Goal: Task Accomplishment & Management: Manage account settings

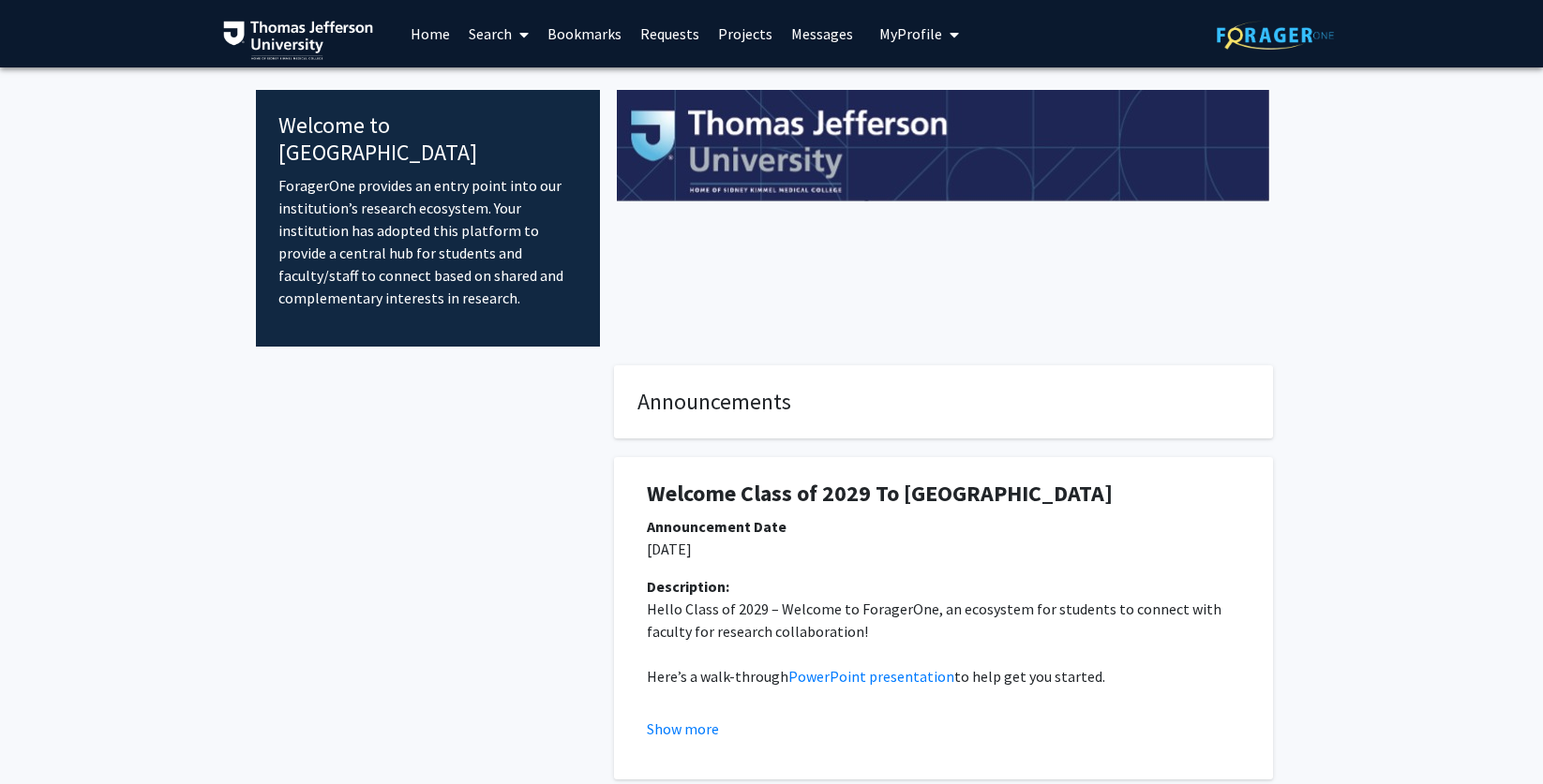
click at [502, 34] on link "Search" at bounding box center [498, 34] width 79 height 65
click at [520, 85] on span "Faculty/Staff" at bounding box center [528, 85] width 138 height 37
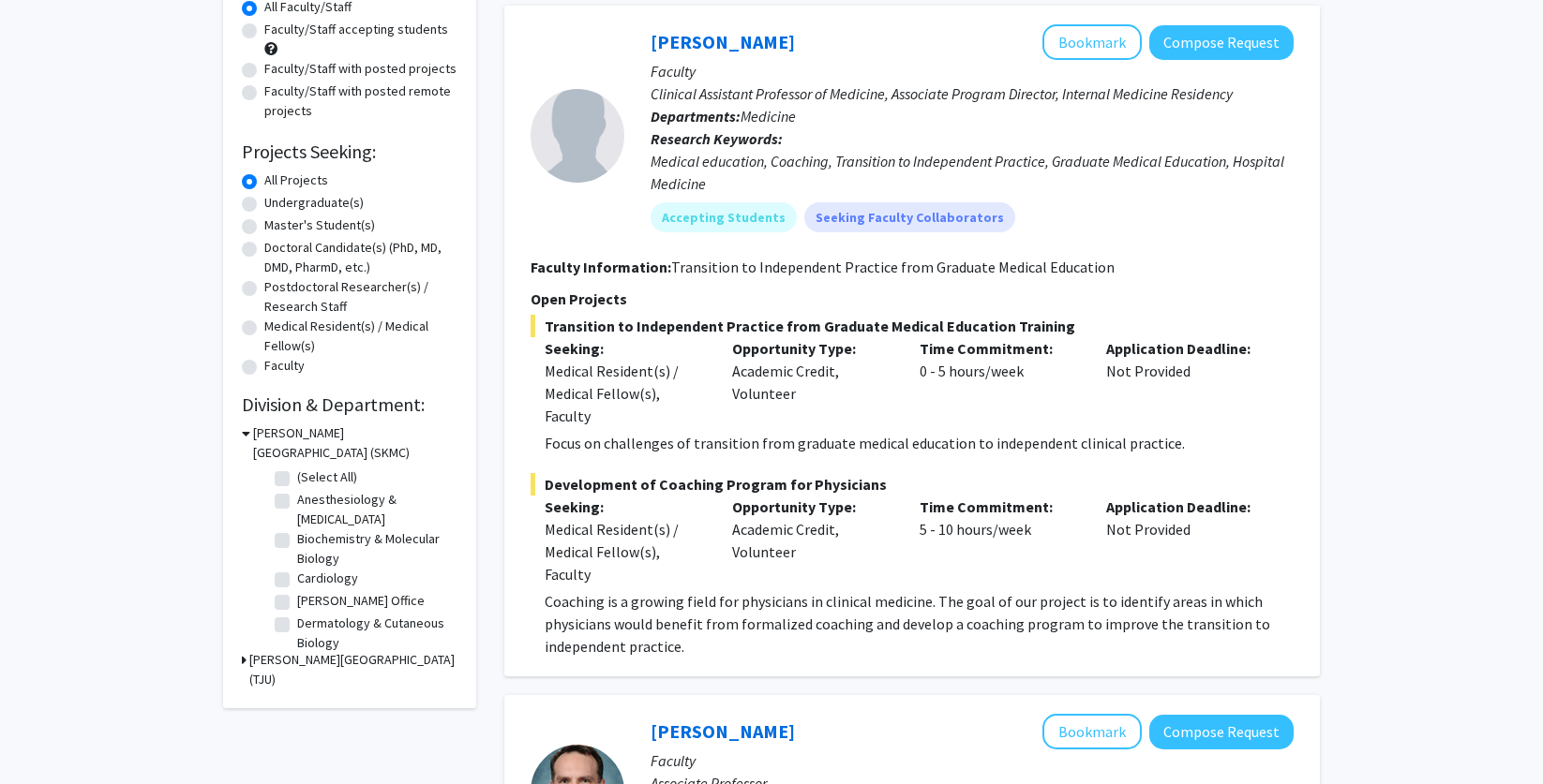
scroll to position [185, 0]
click at [371, 489] on label "Anesthesiology & [MEDICAL_DATA]" at bounding box center [375, 508] width 156 height 39
click at [309, 489] on input "Anesthesiology & [MEDICAL_DATA]" at bounding box center [303, 494] width 12 height 12
checkbox input "true"
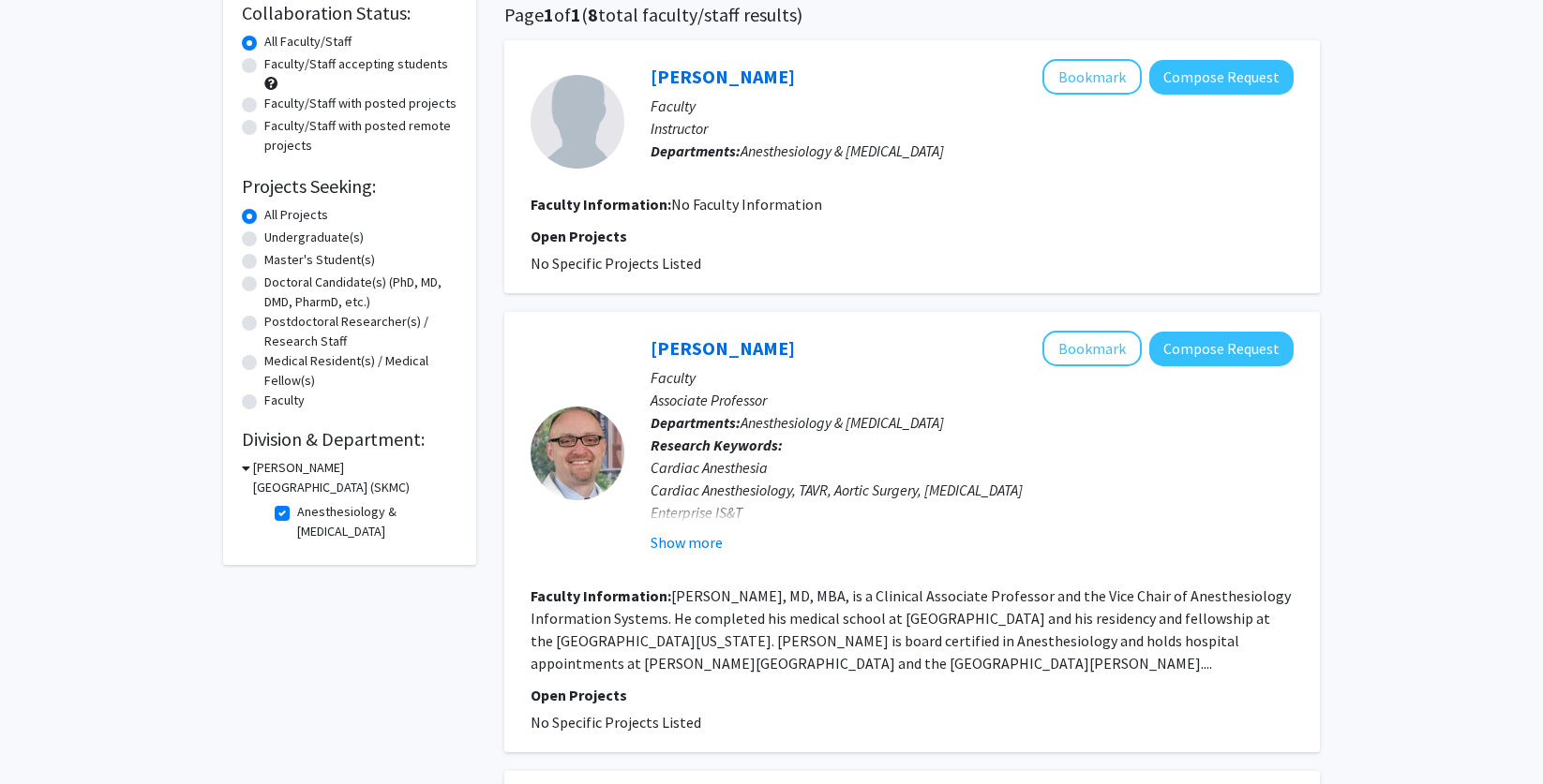
scroll to position [162, 0]
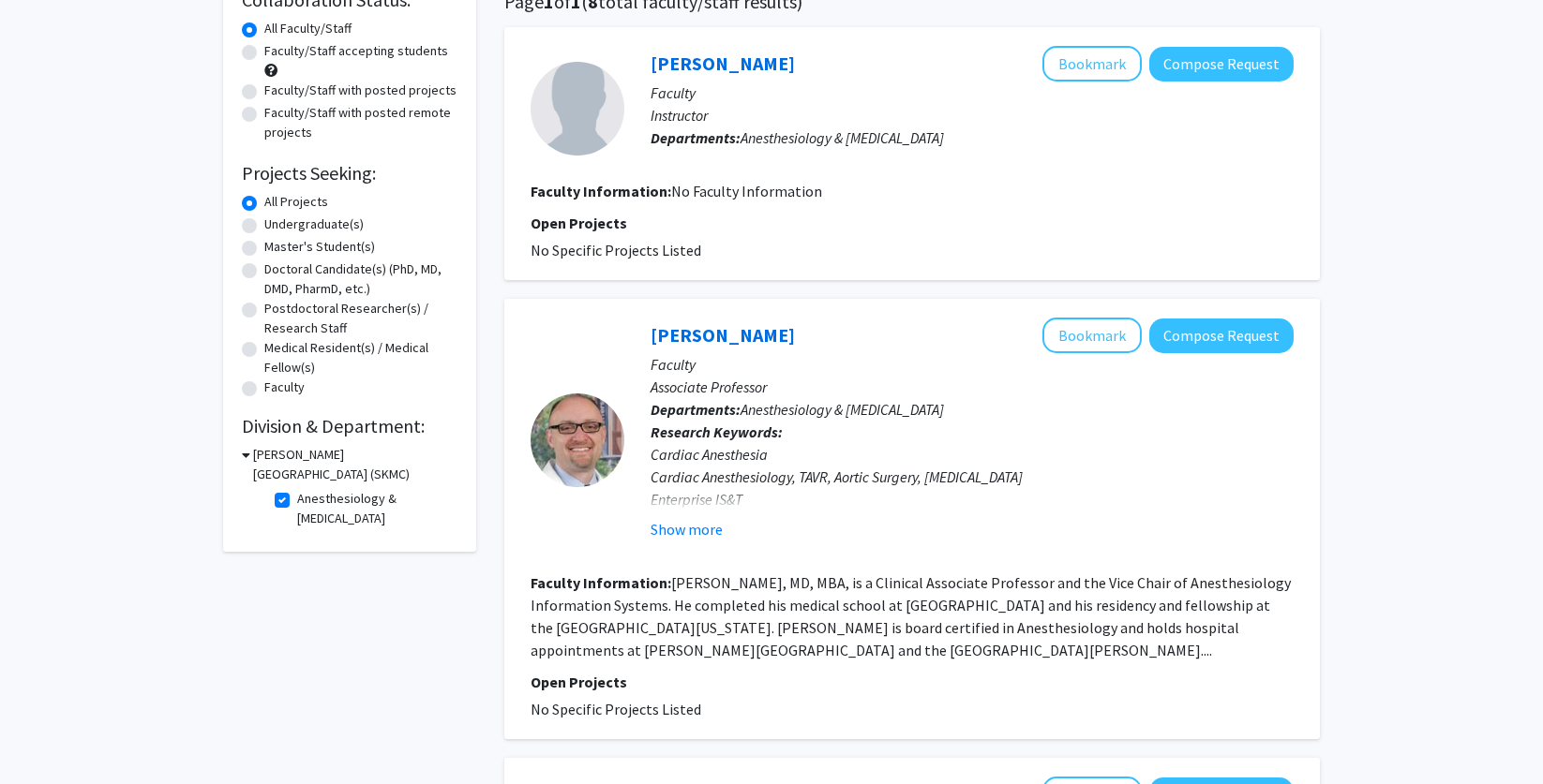
click at [346, 505] on label "Anesthesiology & [MEDICAL_DATA]" at bounding box center [375, 509] width 156 height 39
click at [309, 501] on input "Anesthesiology & [MEDICAL_DATA]" at bounding box center [303, 495] width 12 height 12
checkbox input "false"
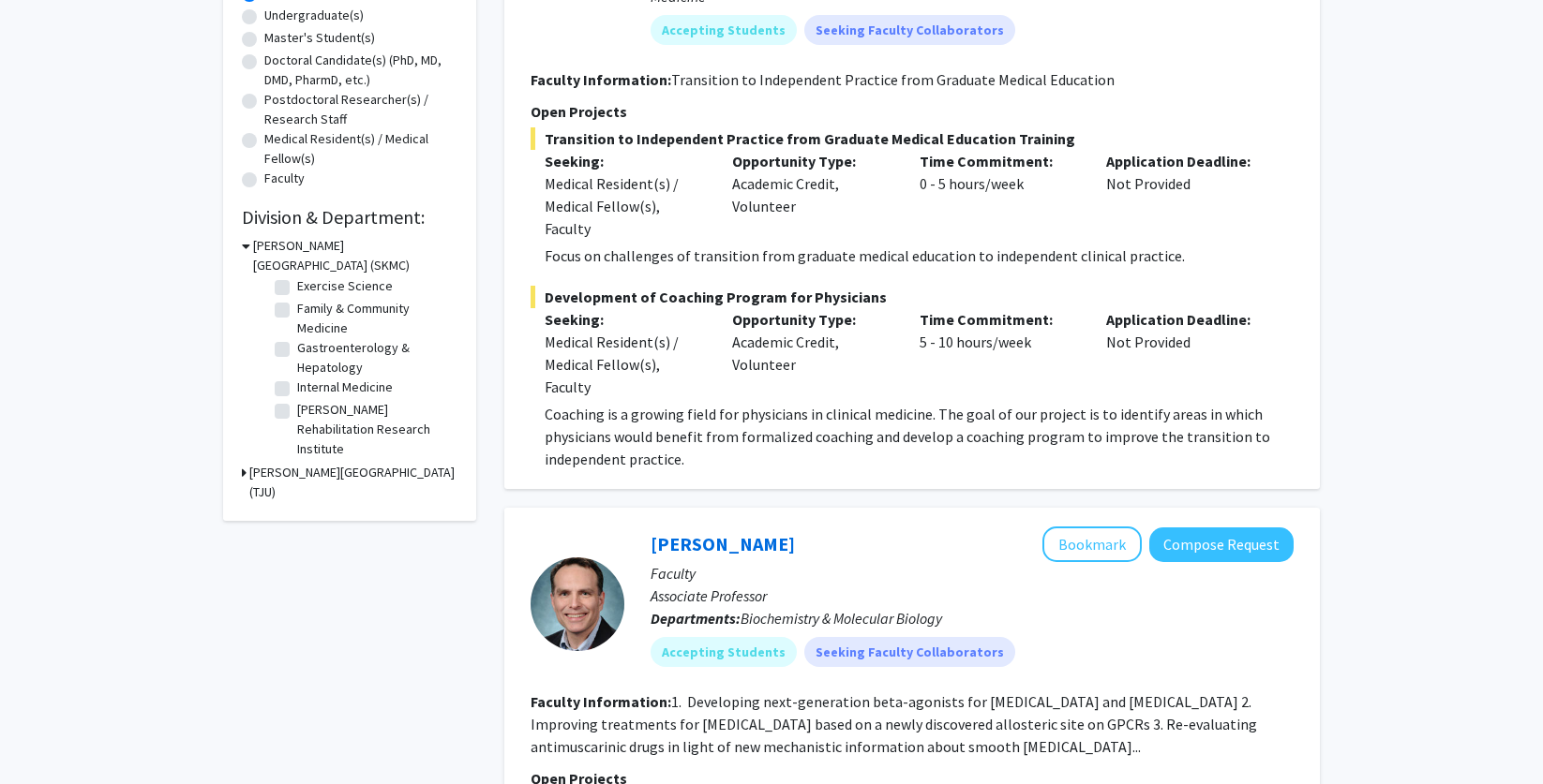
scroll to position [248, 0]
click at [344, 323] on label "Gastroenterology & Hepatology" at bounding box center [375, 321] width 156 height 39
click at [309, 315] on input "Gastroenterology & Hepatology" at bounding box center [303, 308] width 12 height 12
checkbox input "true"
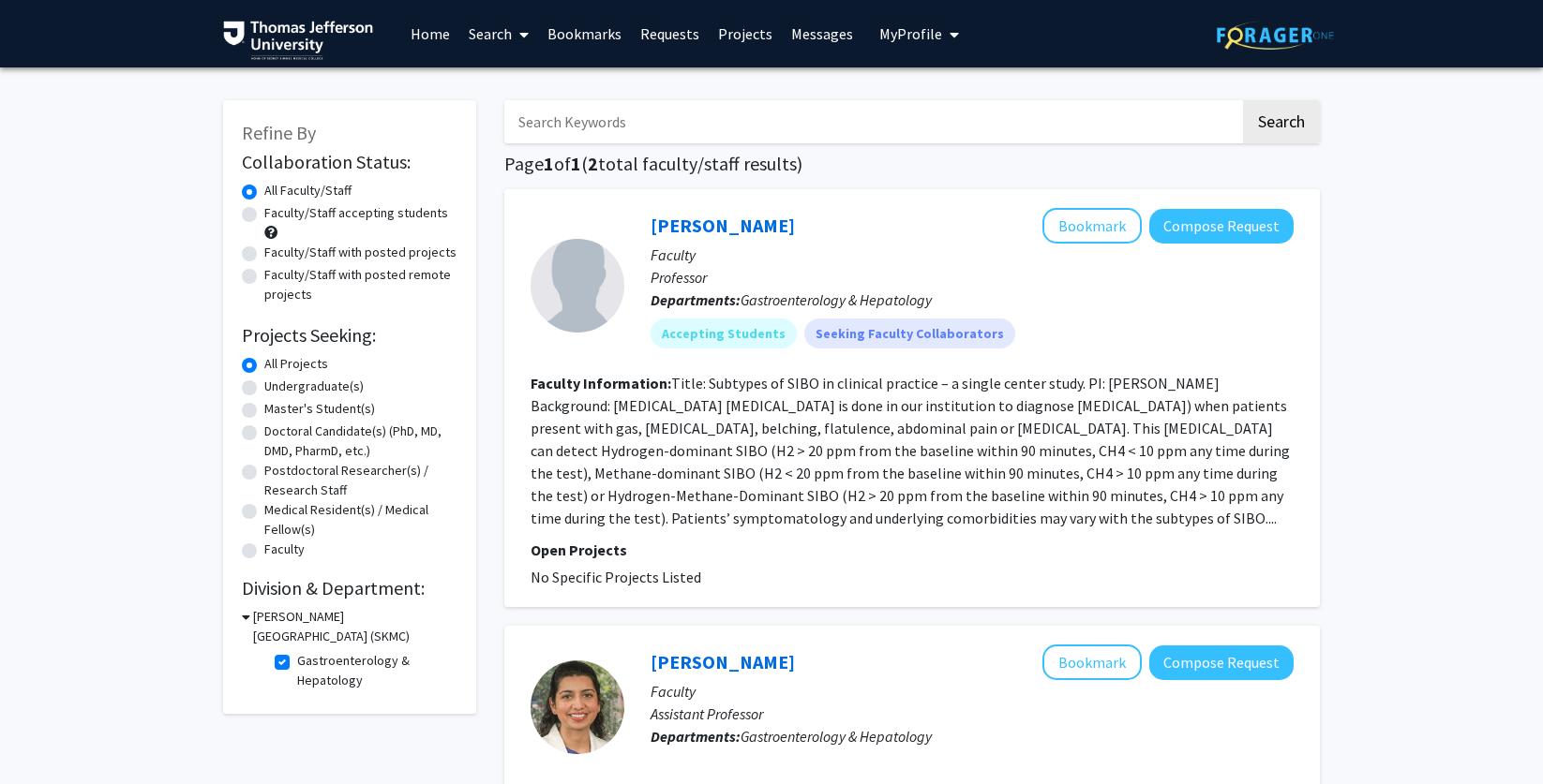
click at [331, 666] on label "Gastroenterology & Hepatology" at bounding box center [375, 671] width 156 height 39
click at [309, 663] on input "Gastroenterology & Hepatology" at bounding box center [303, 657] width 12 height 12
checkbox input "false"
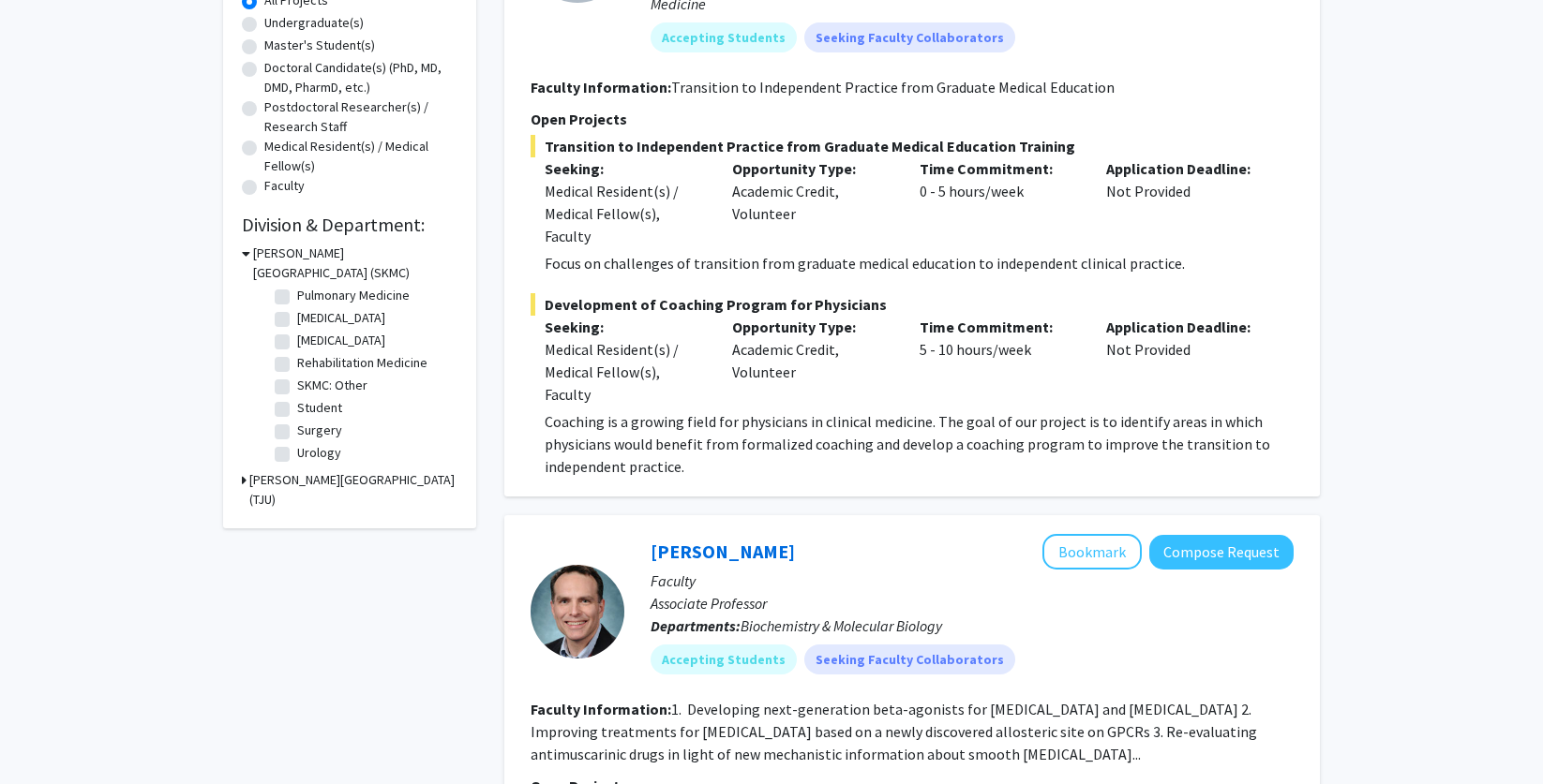
scroll to position [879, 0]
click at [332, 433] on label "Surgery" at bounding box center [320, 430] width 45 height 20
click at [309, 433] on input "Surgery" at bounding box center [303, 426] width 12 height 12
checkbox input "true"
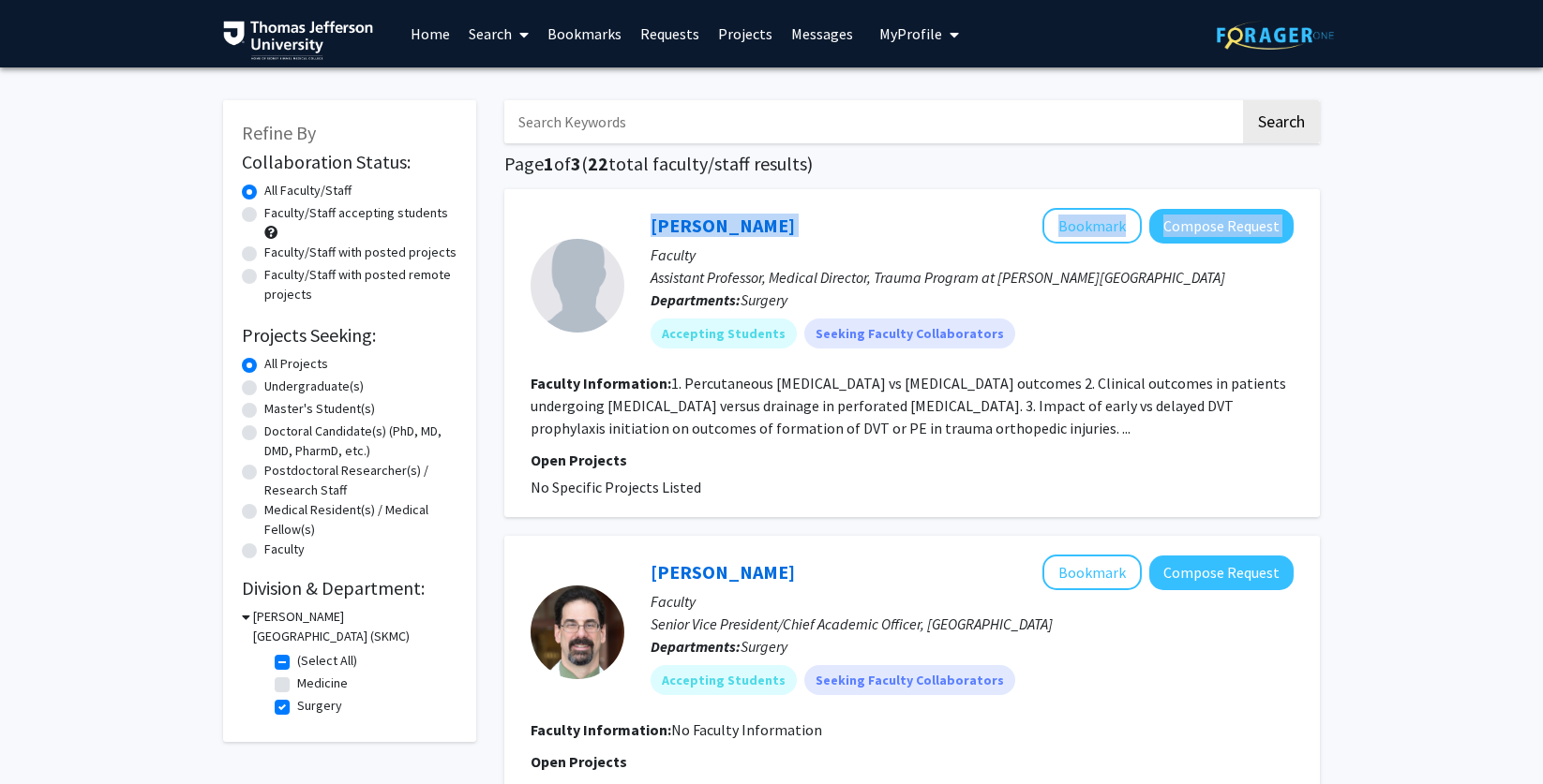
drag, startPoint x: 807, startPoint y: 227, endPoint x: 618, endPoint y: 236, distance: 189.2
click at [618, 236] on section "[PERSON_NAME] Bookmark Compose Request Faculty Assistant Professor, Medical Dir…" at bounding box center [912, 285] width 763 height 154
click at [833, 229] on div "[PERSON_NAME] Bookmark Compose Request" at bounding box center [973, 226] width 643 height 36
click at [1022, 400] on fg-read-more "1. Percutaneous [MEDICAL_DATA] vs [MEDICAL_DATA] outcomes 2. Clinical outcomes …" at bounding box center [908, 406] width 756 height 63
click at [710, 240] on div "[PERSON_NAME] Bookmark Compose Request" at bounding box center [973, 226] width 643 height 36
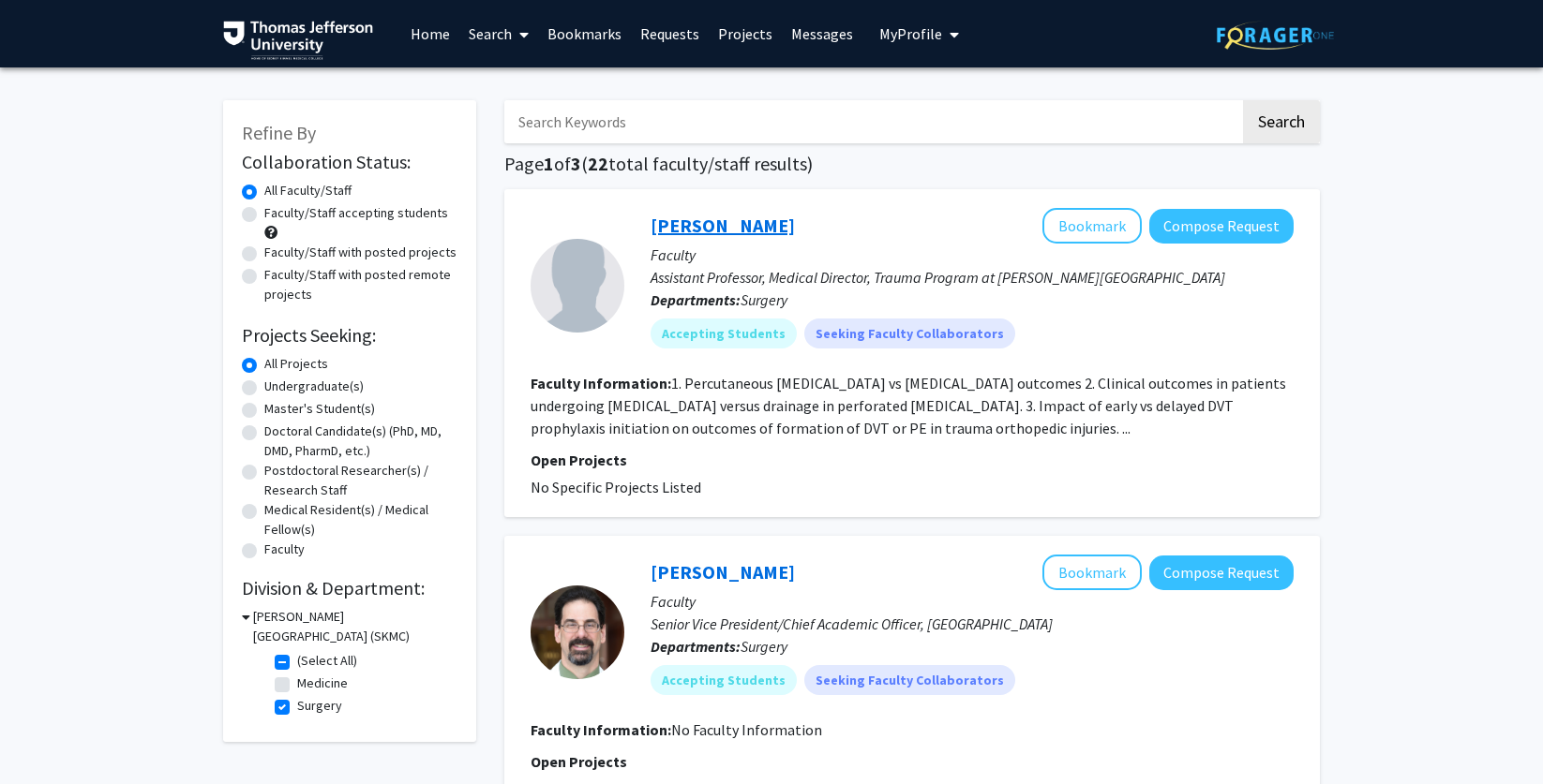
click at [721, 224] on link "[PERSON_NAME]" at bounding box center [723, 226] width 144 height 23
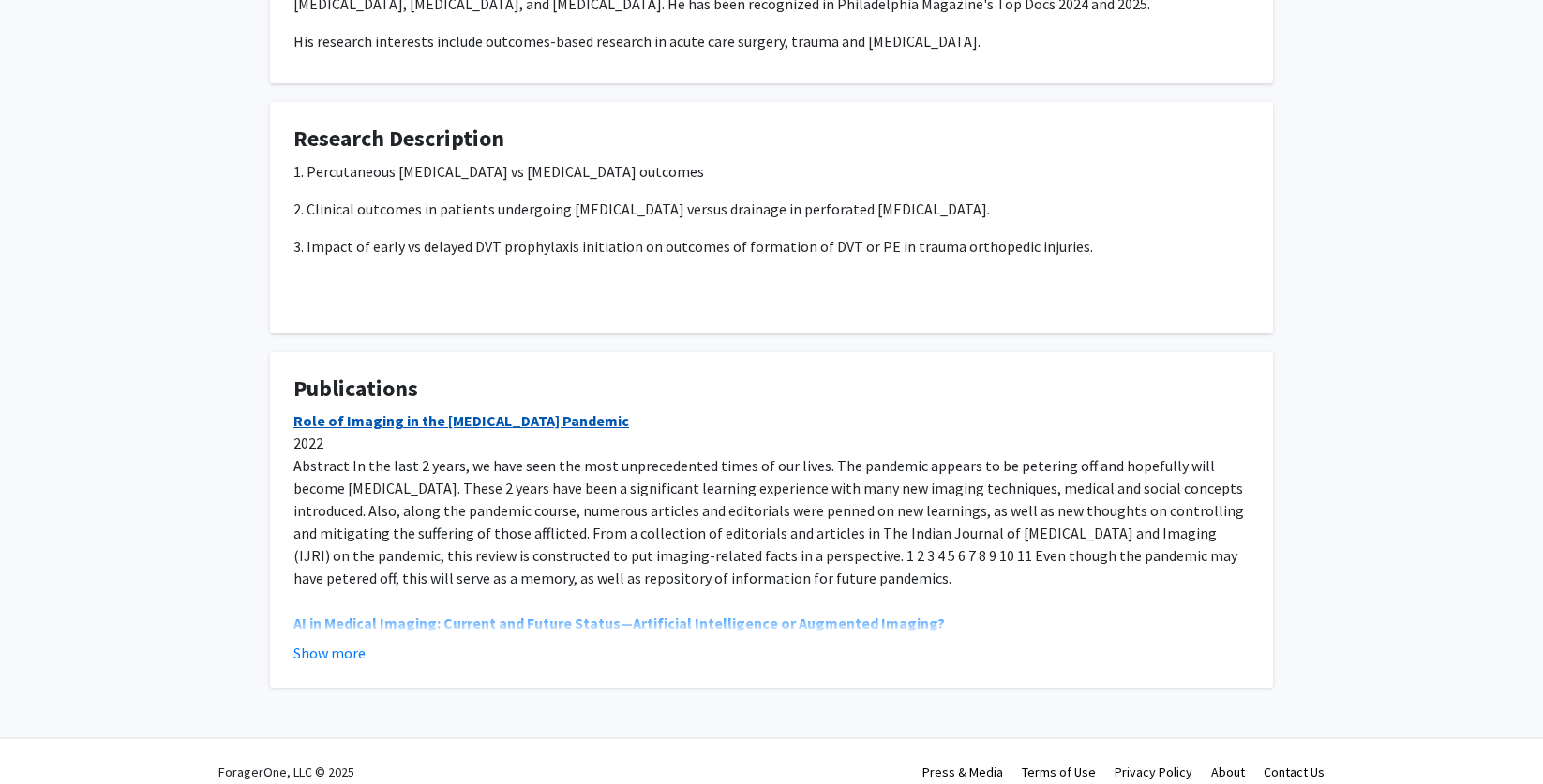
scroll to position [569, 0]
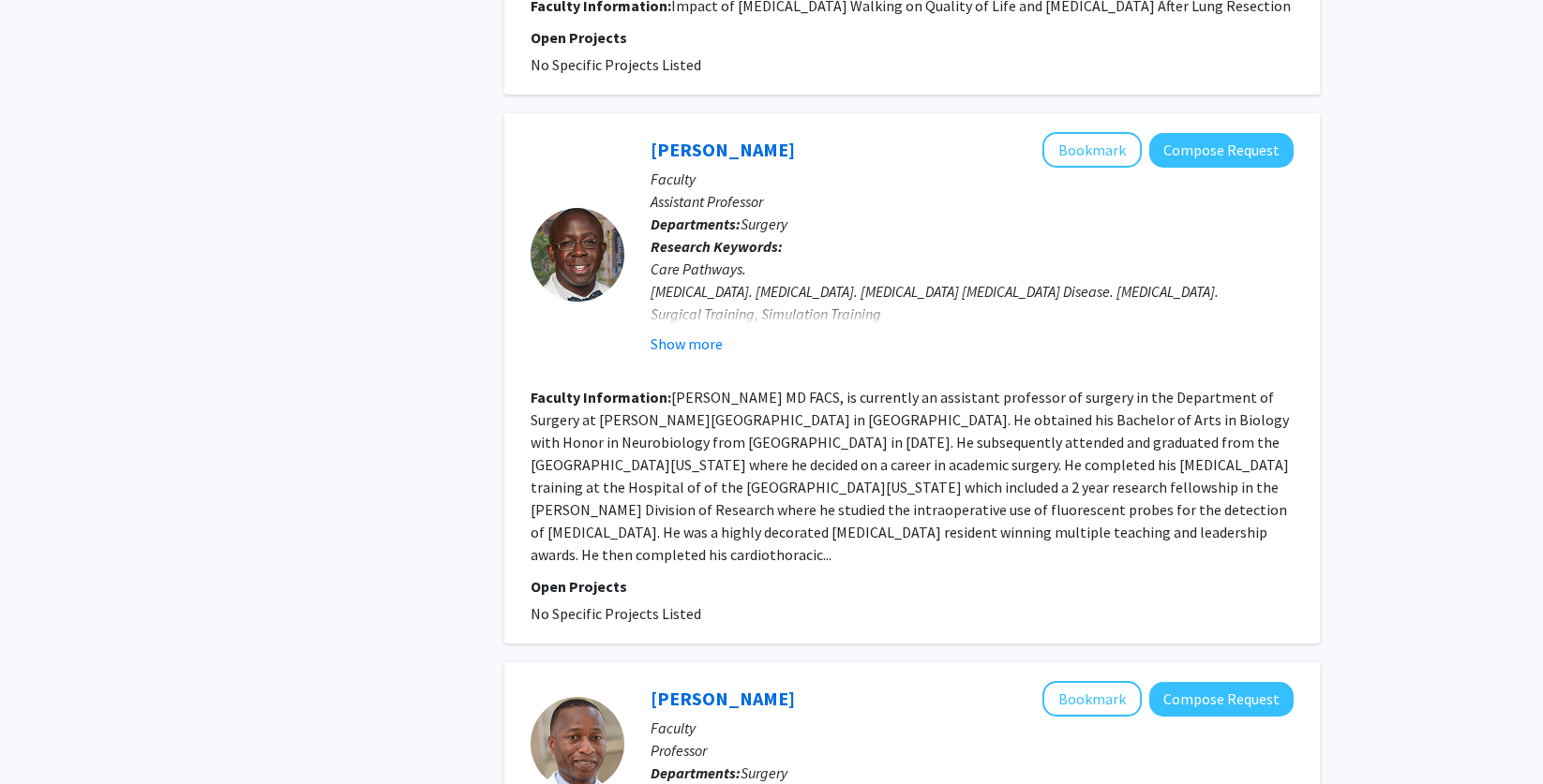
scroll to position [2410, 0]
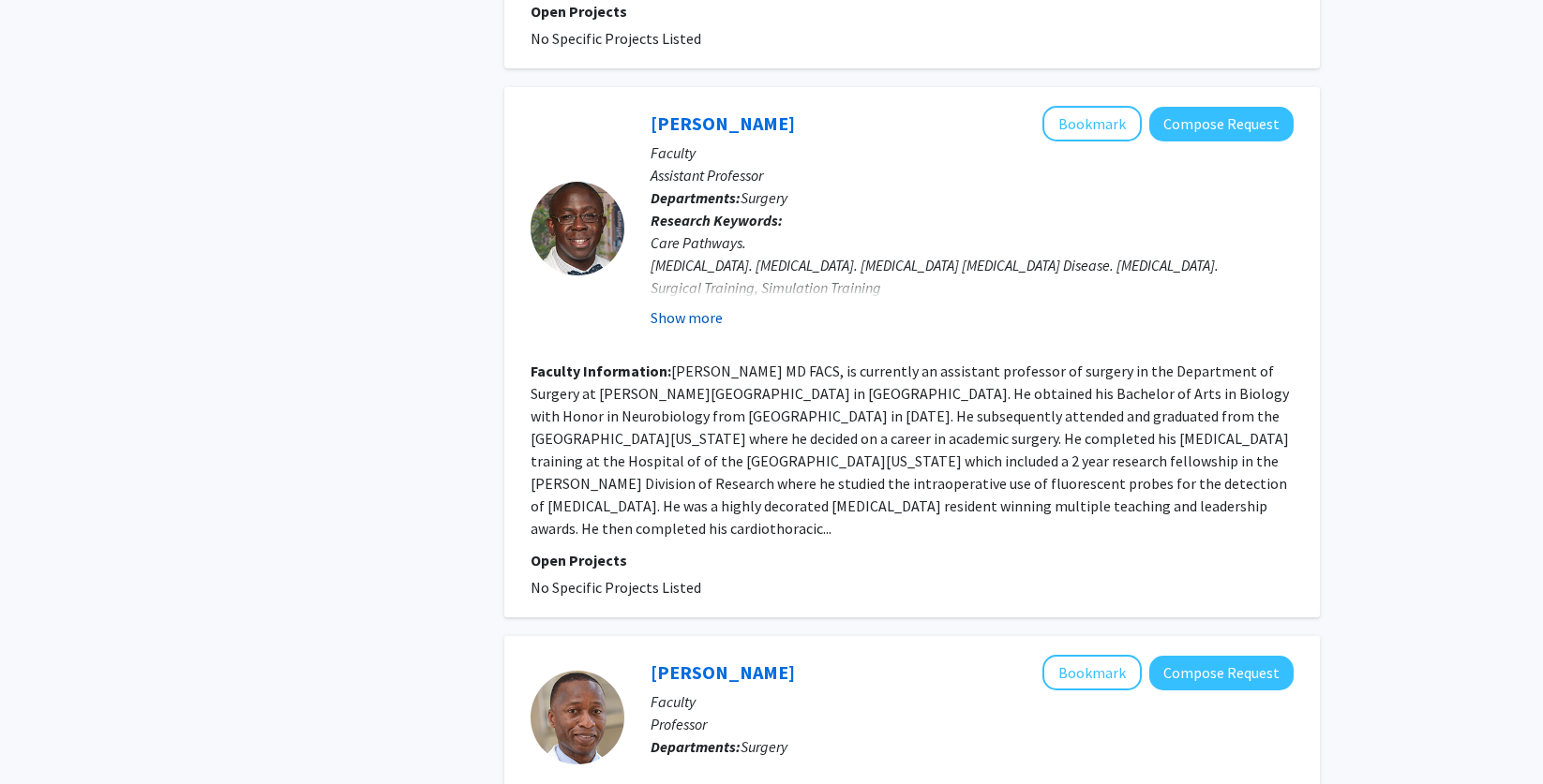
click at [679, 329] on button "Show more" at bounding box center [687, 317] width 72 height 22
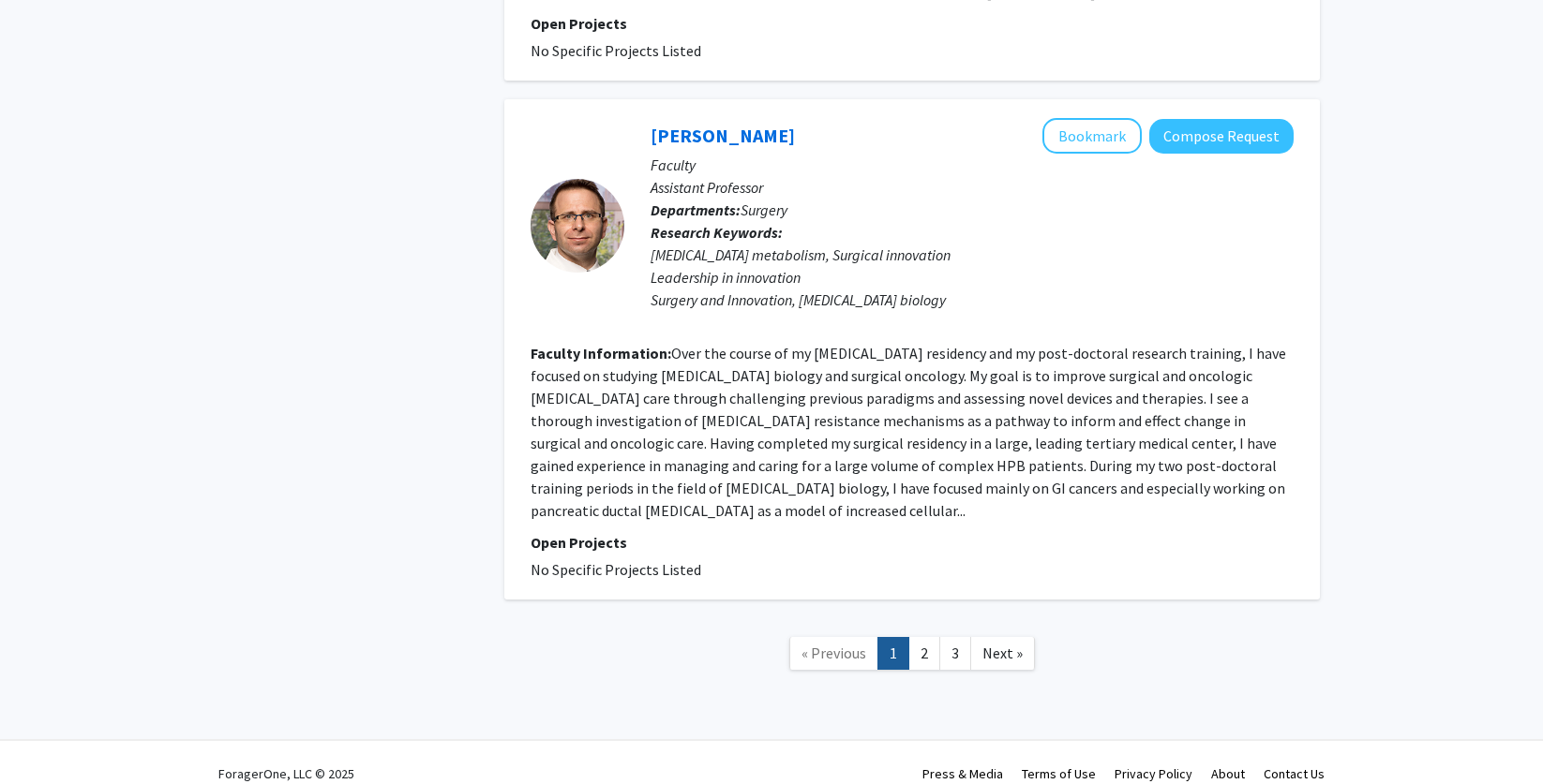
scroll to position [3245, 0]
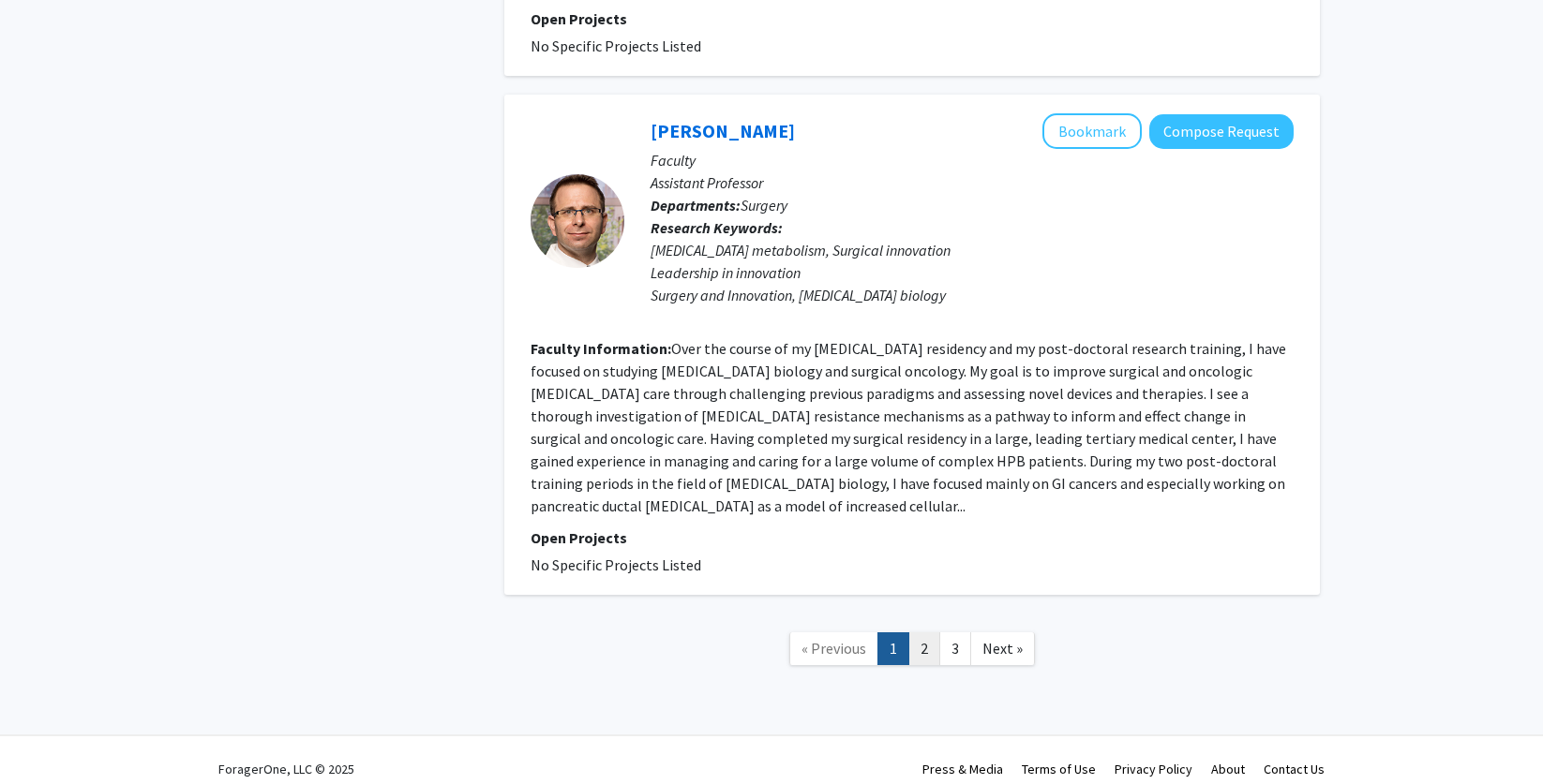
click at [937, 665] on link "2" at bounding box center [924, 649] width 32 height 33
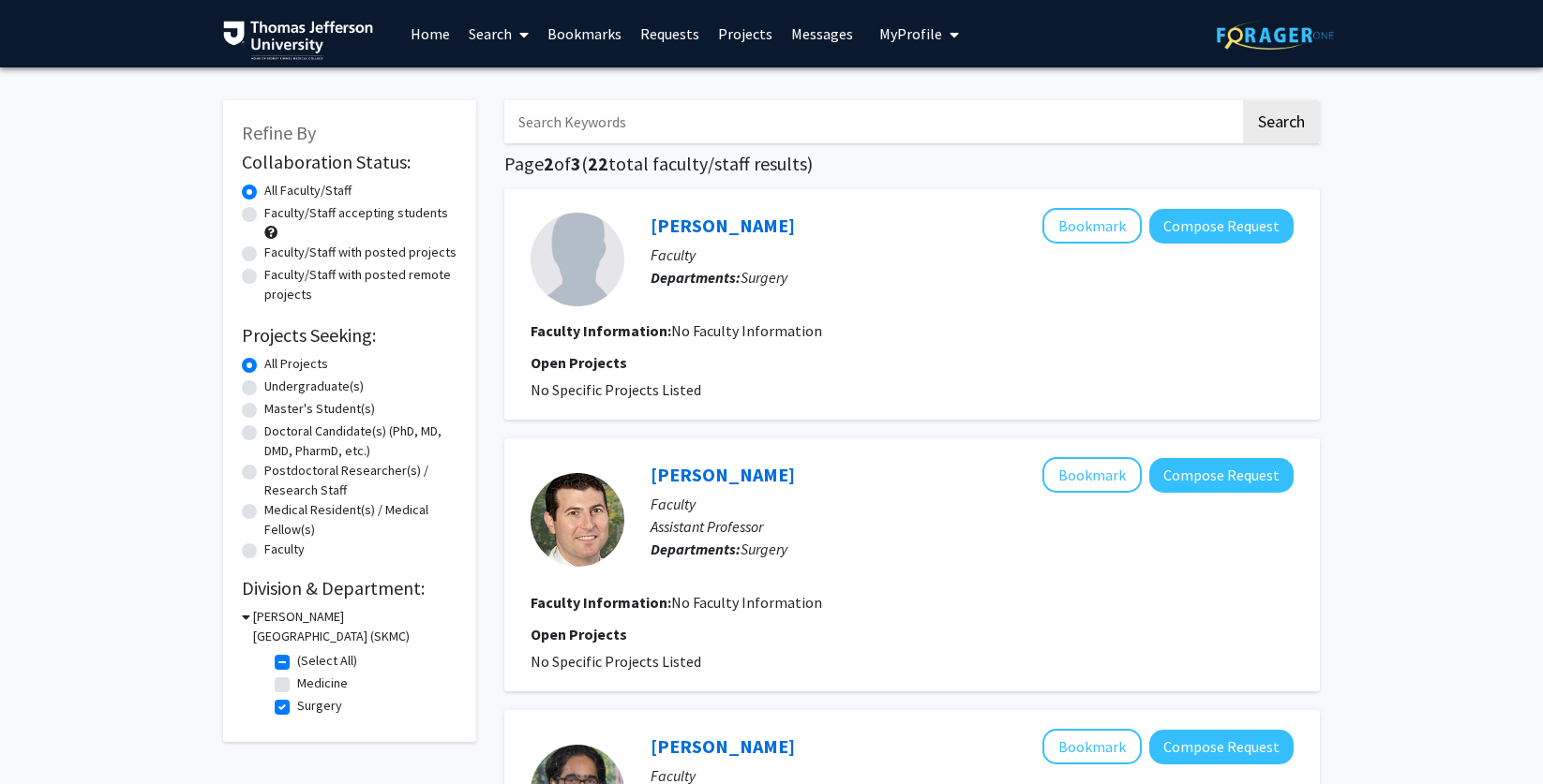
click at [507, 36] on link "Search" at bounding box center [498, 34] width 79 height 65
click at [511, 116] on span "Students" at bounding box center [516, 123] width 114 height 37
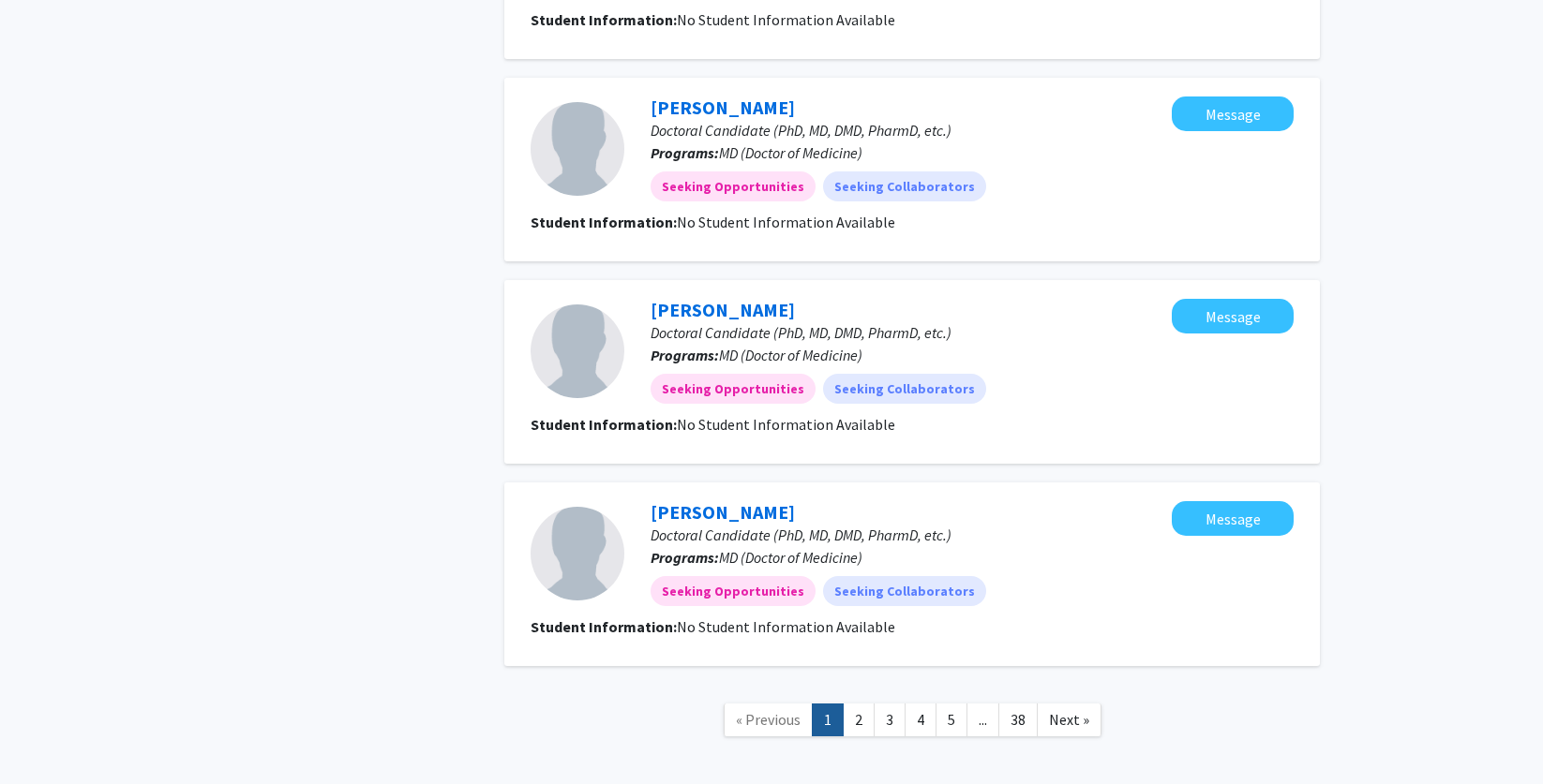
scroll to position [1842, 0]
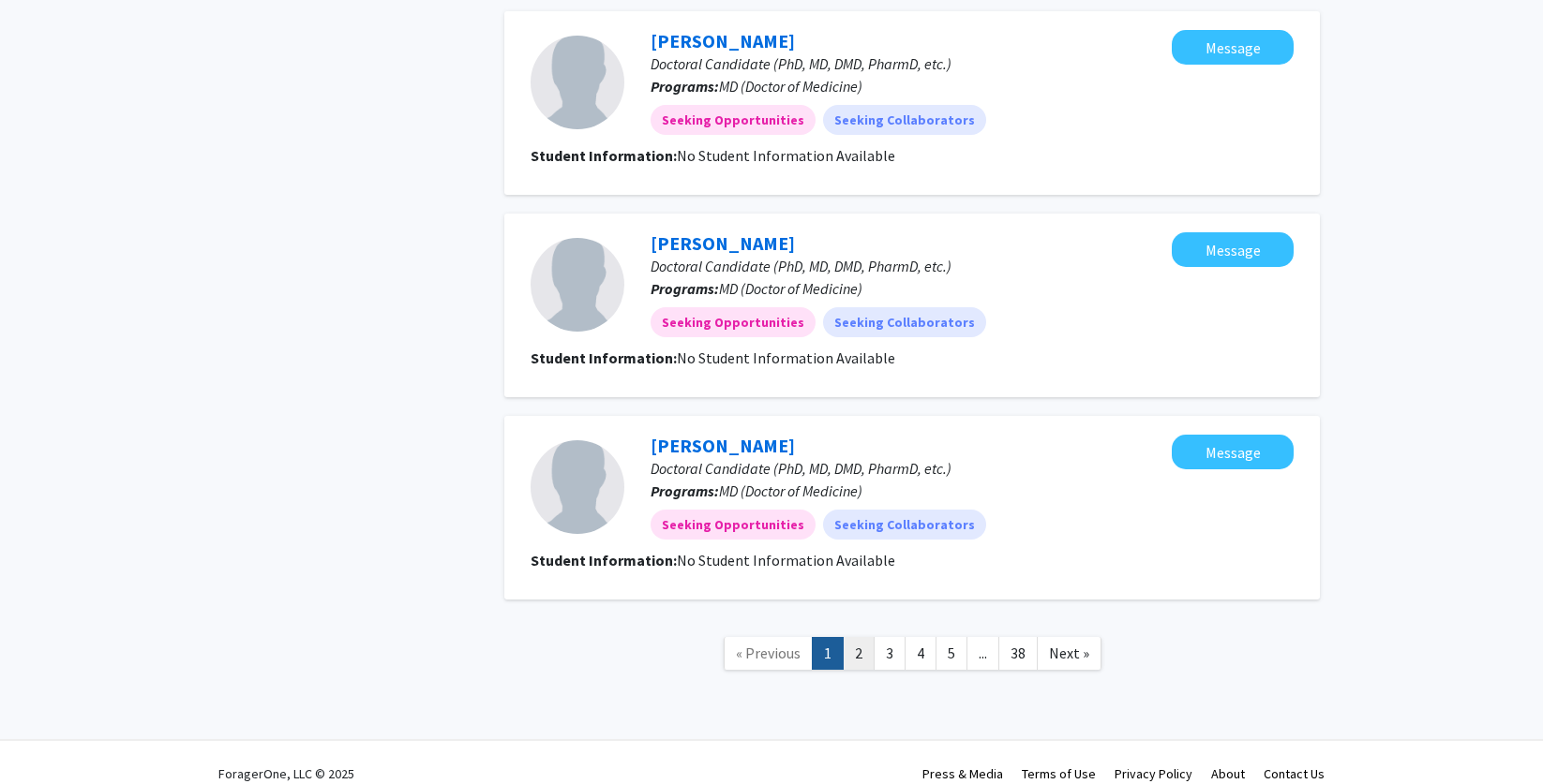
click at [851, 637] on link "2" at bounding box center [858, 653] width 32 height 33
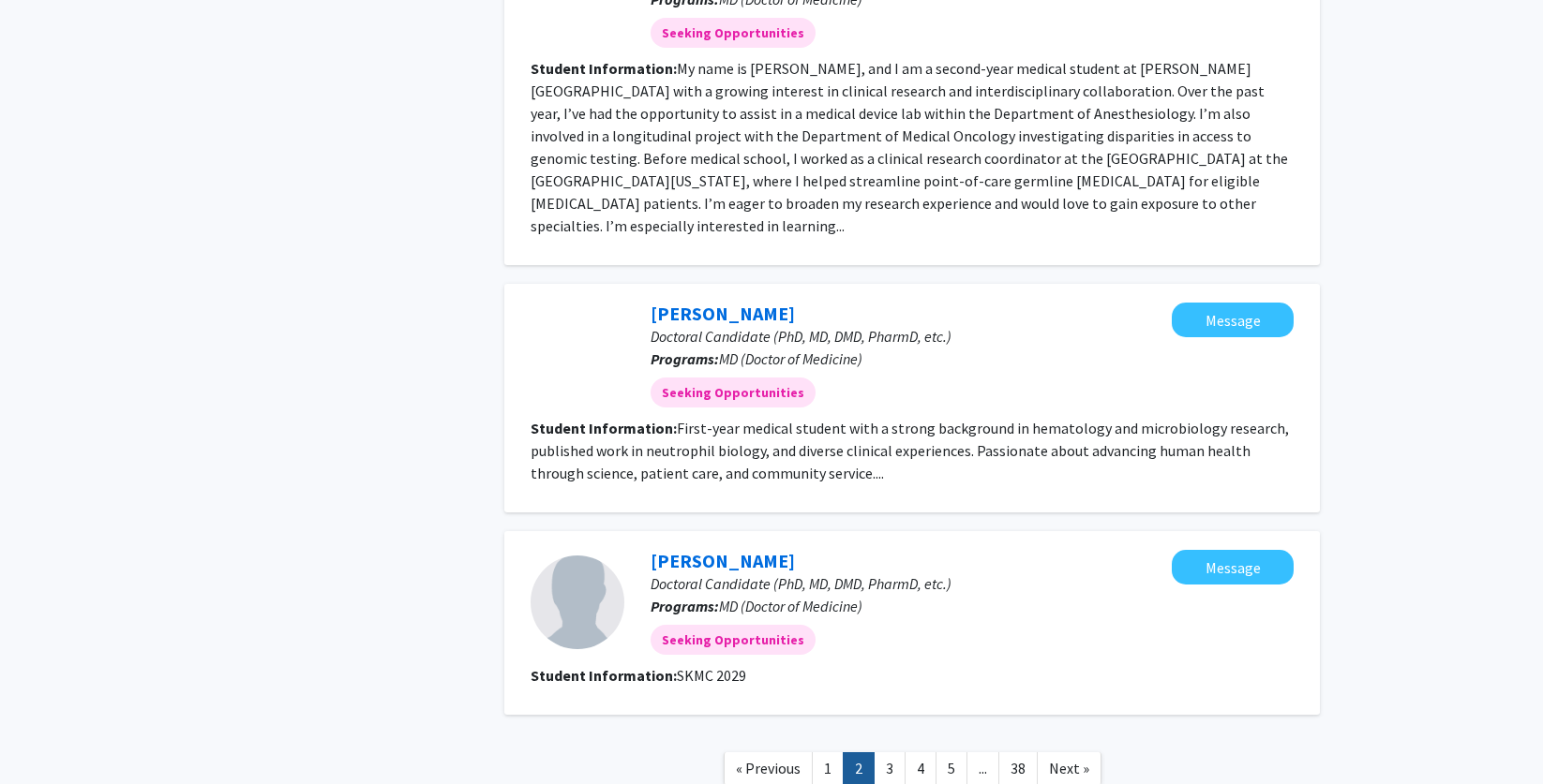
scroll to position [1843, 0]
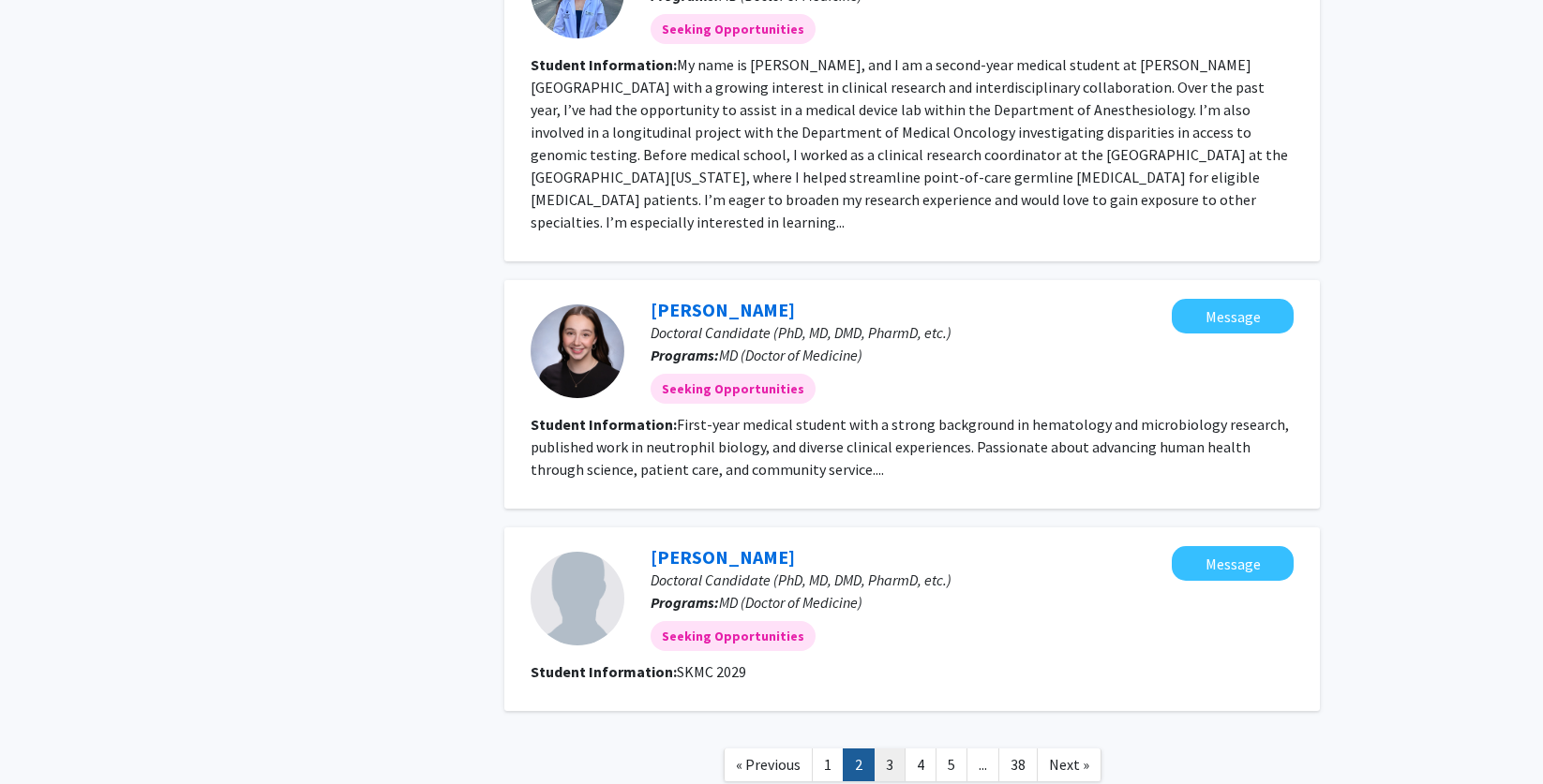
click at [898, 748] on link "3" at bounding box center [889, 765] width 32 height 33
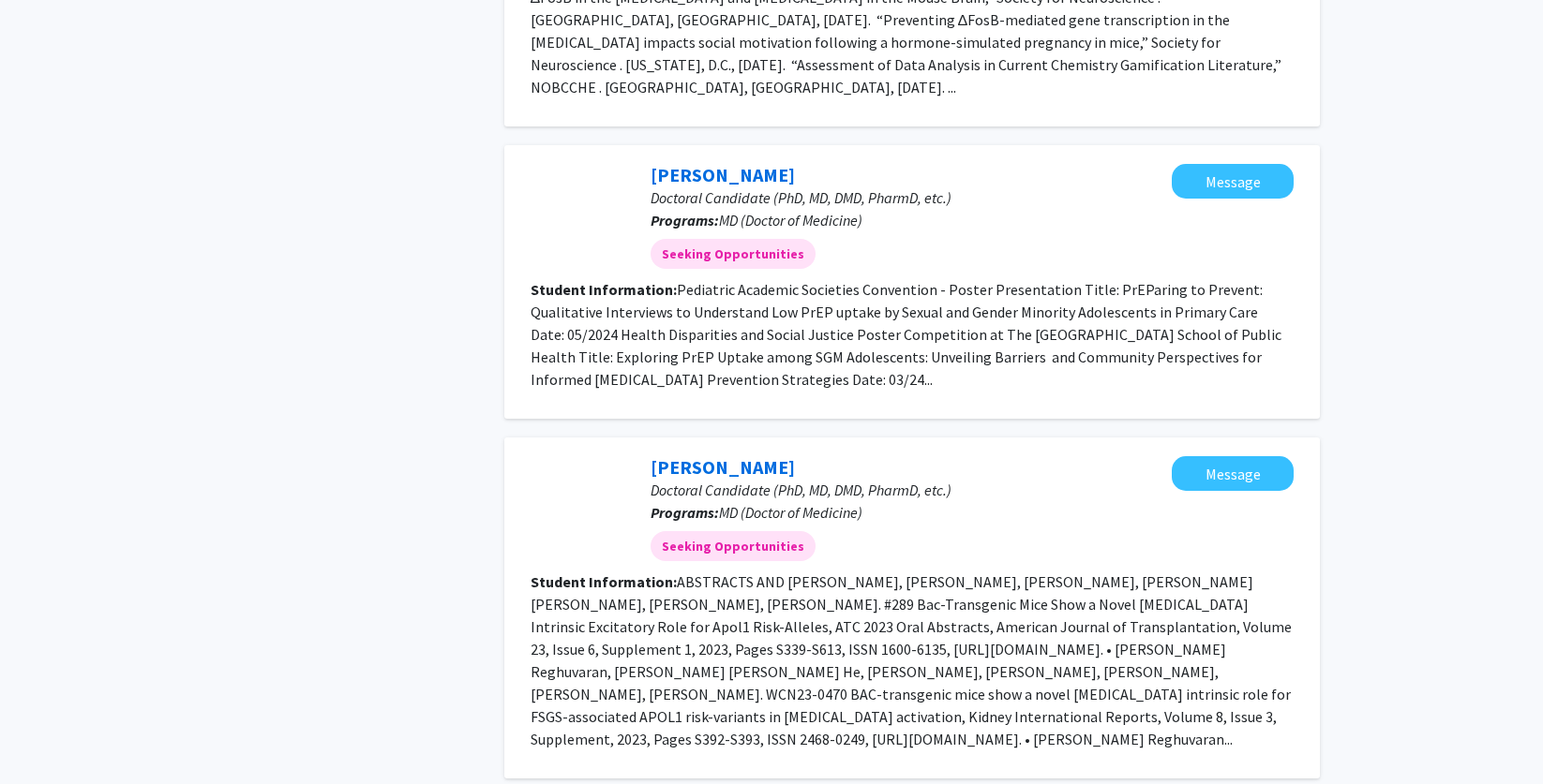
scroll to position [2798, 0]
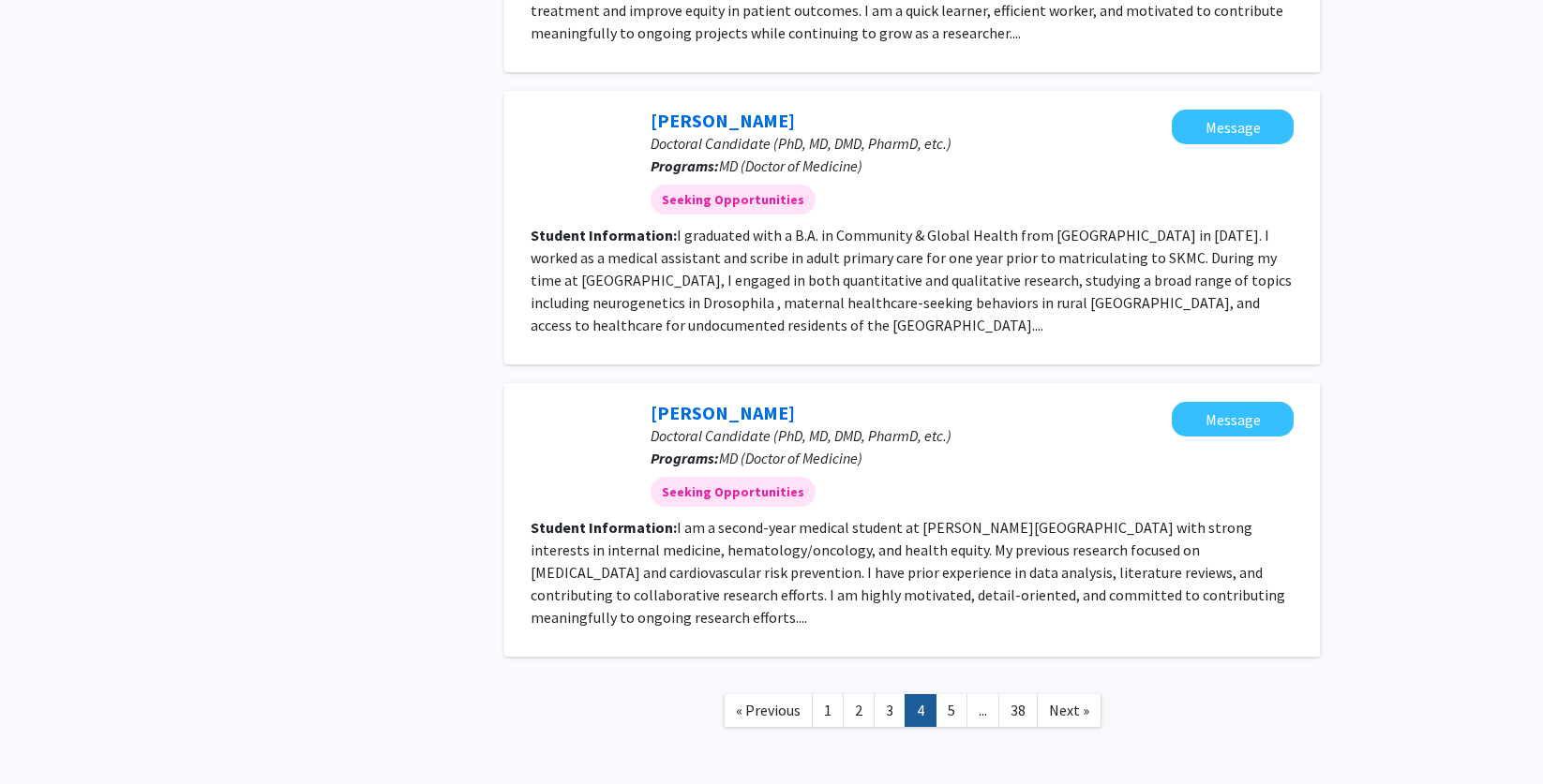
scroll to position [2316, 0]
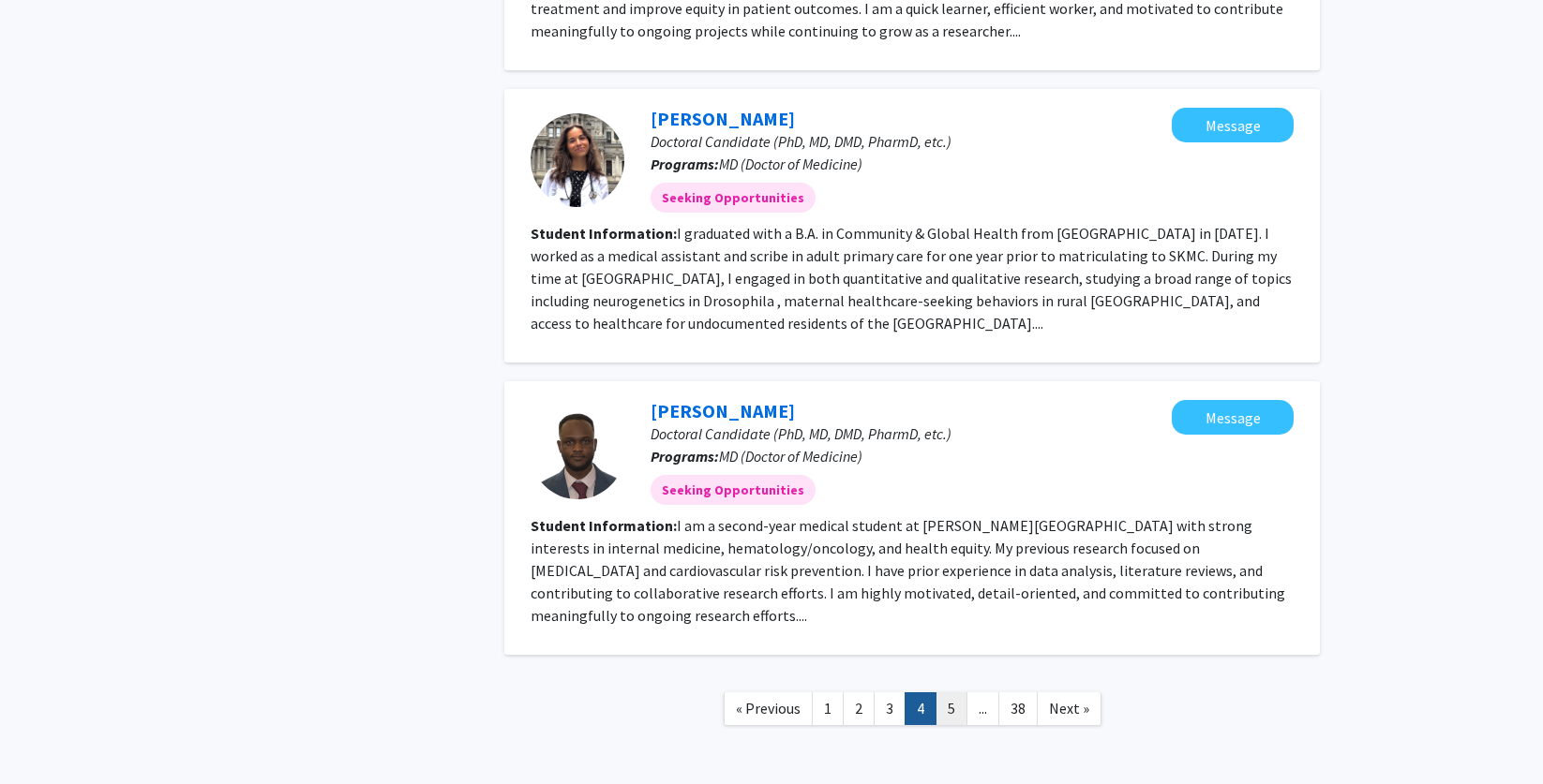
click at [955, 693] on link "5" at bounding box center [952, 709] width 32 height 33
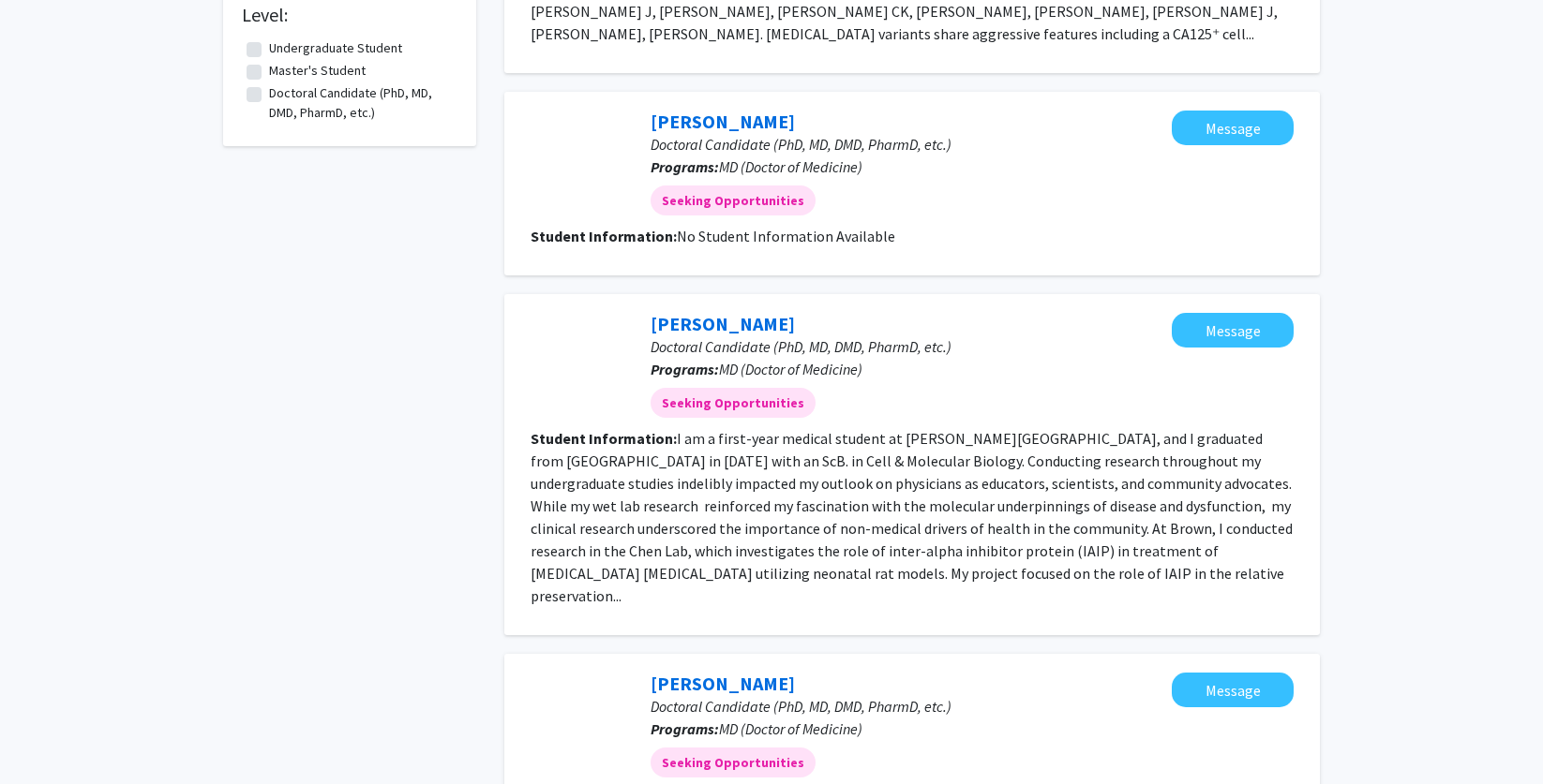
scroll to position [881, 0]
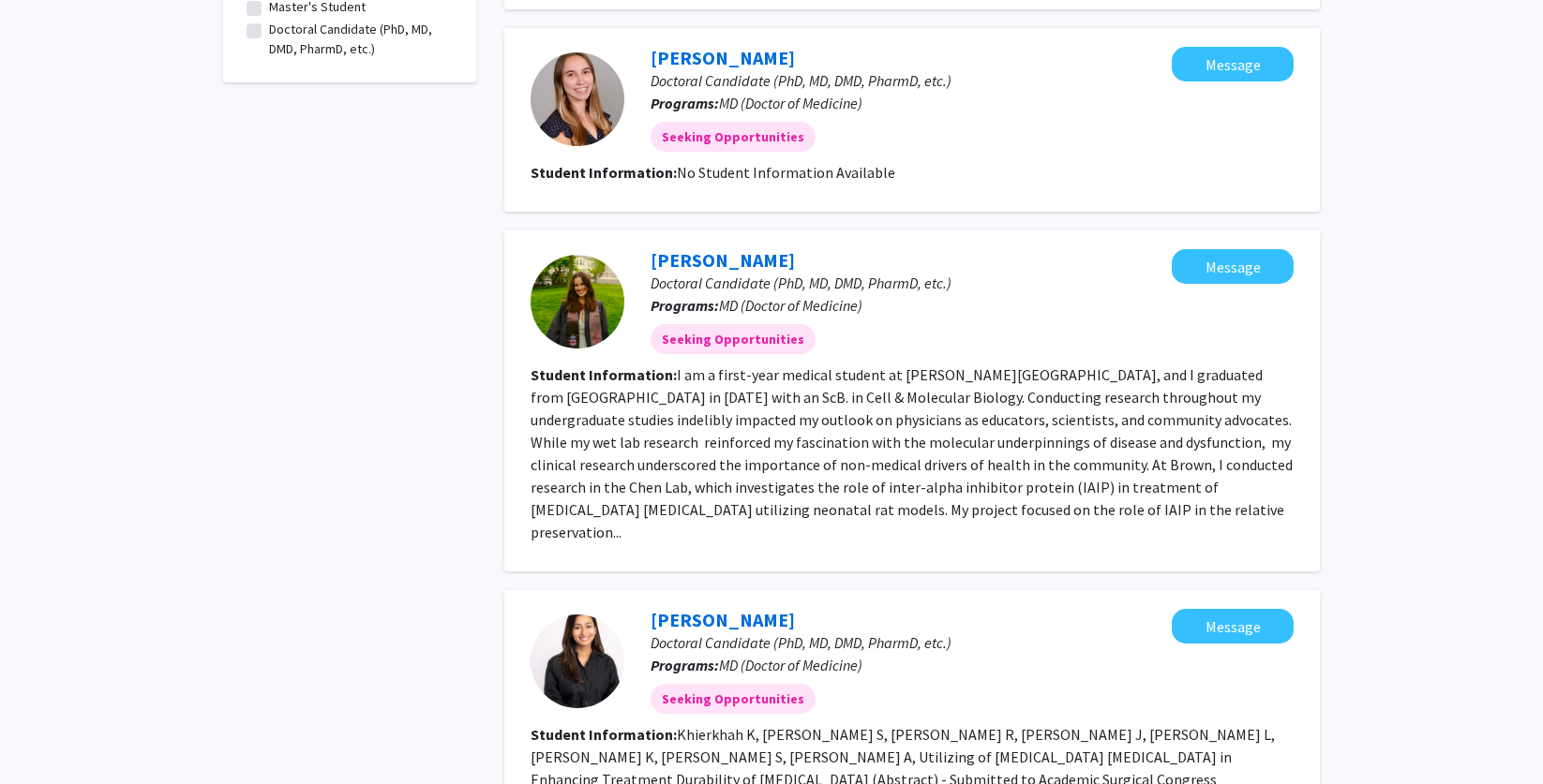
click at [976, 435] on fg-read-more "I am a first-year medical student at [PERSON_NAME][GEOGRAPHIC_DATA], and I grad…" at bounding box center [912, 454] width 762 height 177
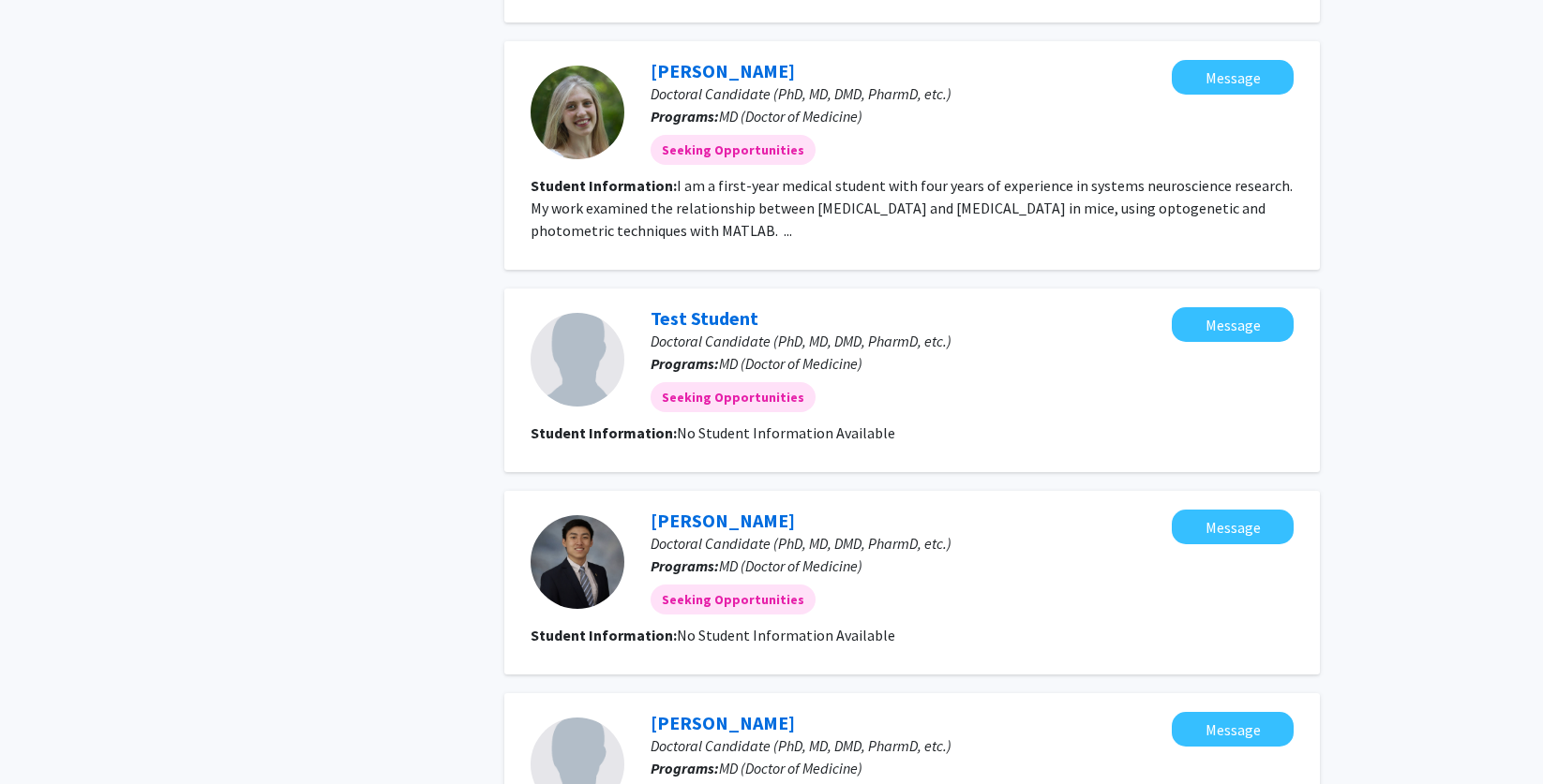
scroll to position [2171, 0]
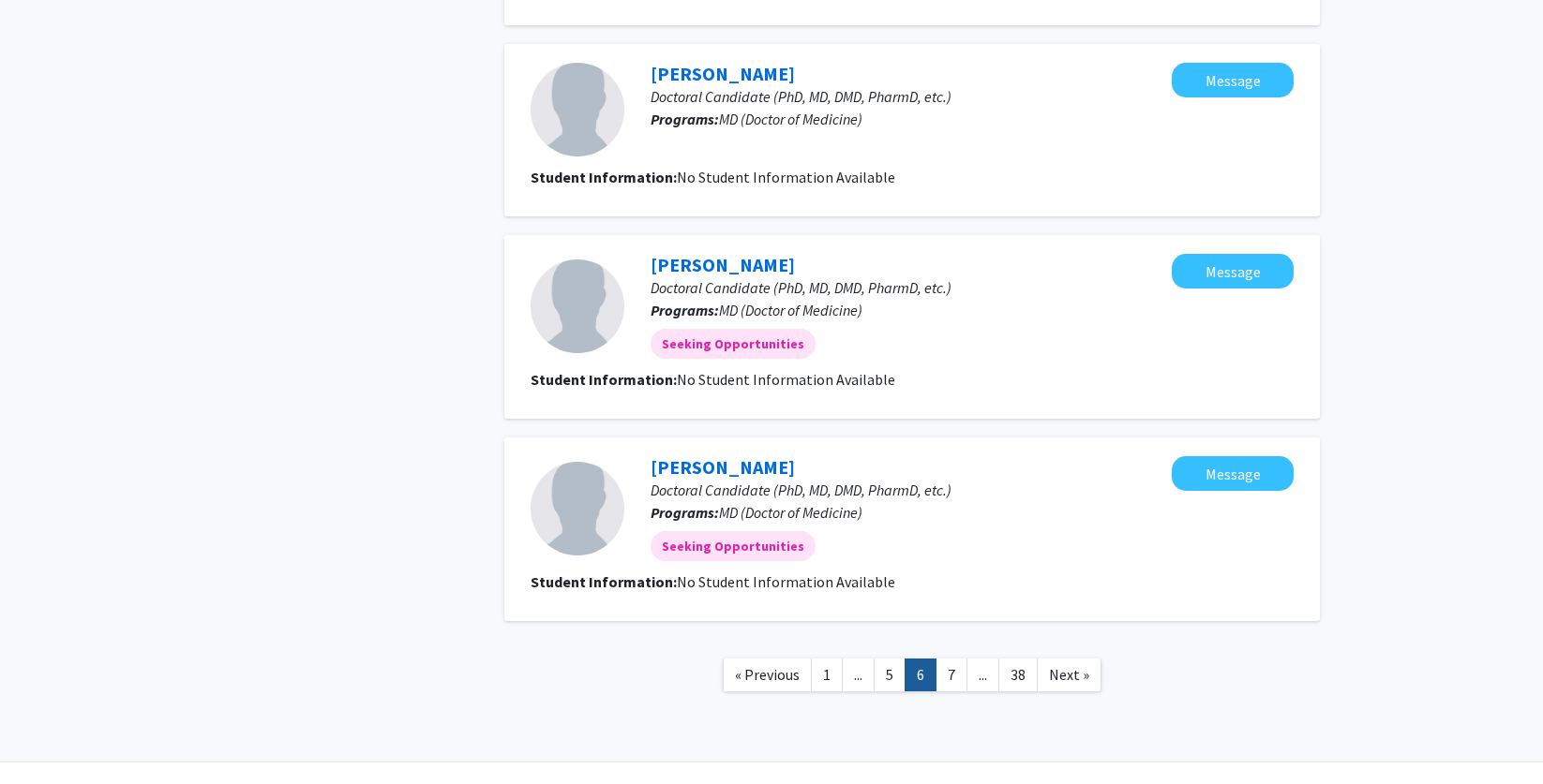
scroll to position [1595, 0]
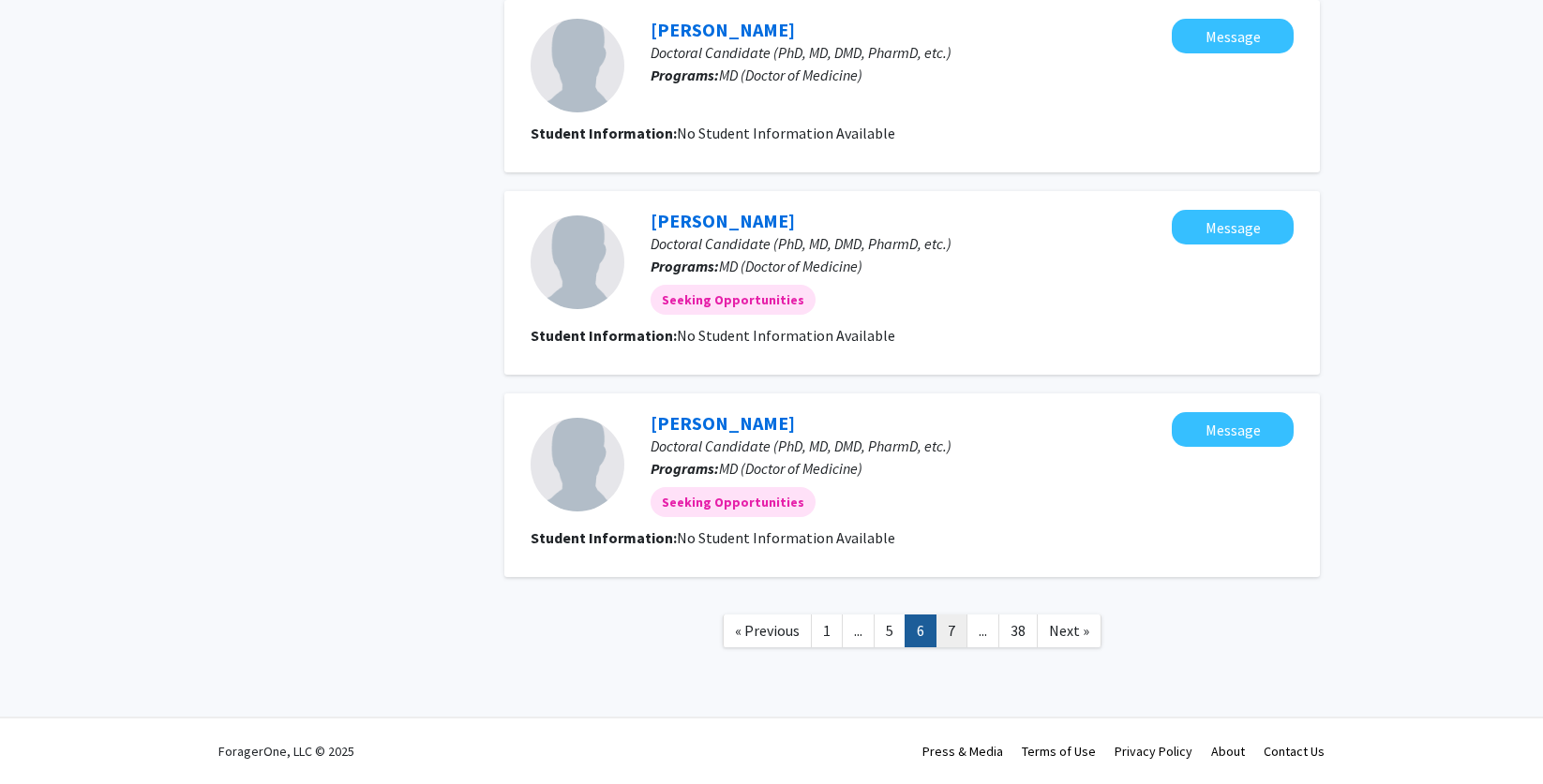
click at [965, 630] on link "7" at bounding box center [952, 631] width 32 height 33
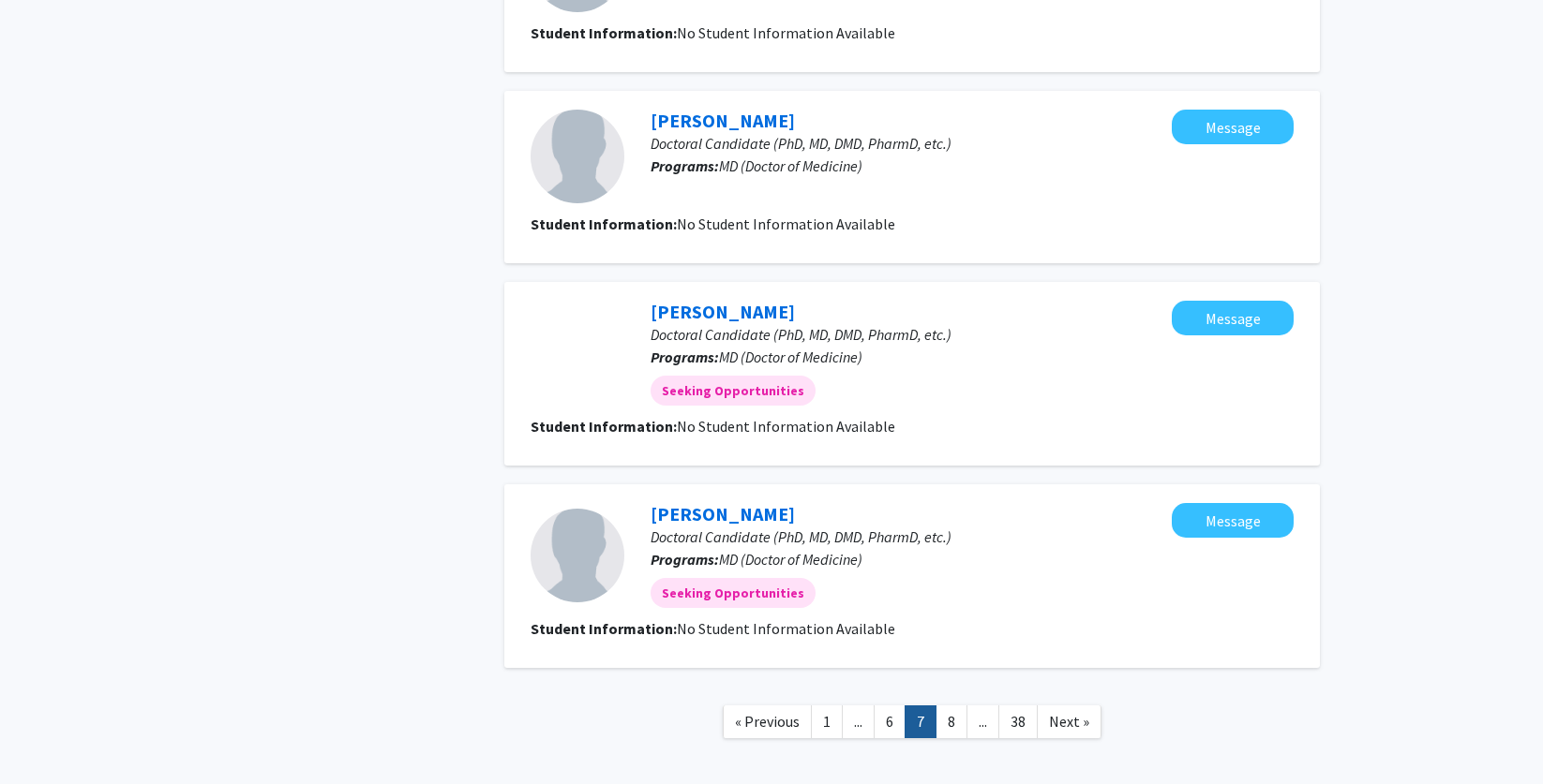
scroll to position [1506, 0]
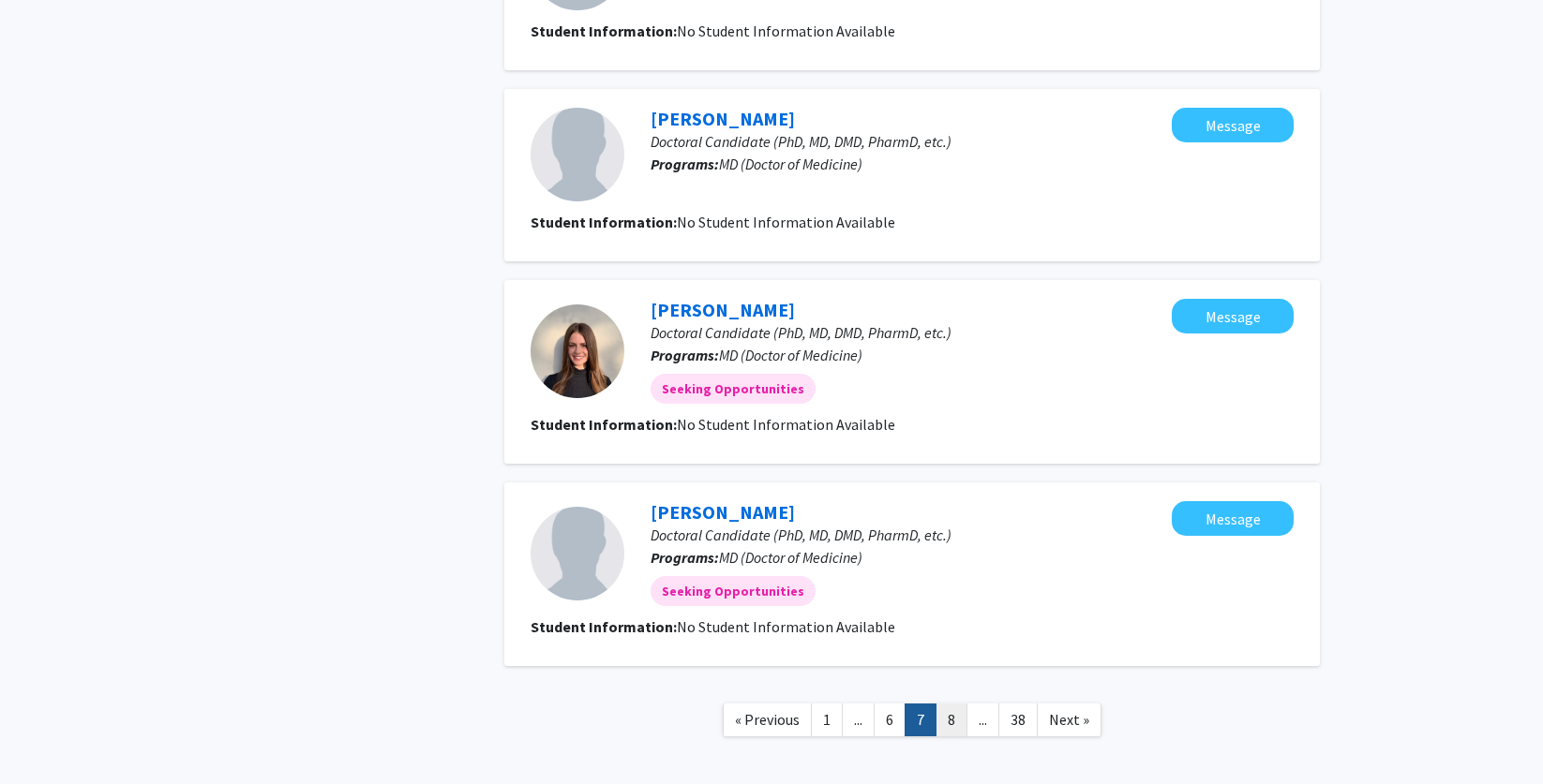
click at [954, 722] on link "8" at bounding box center [952, 720] width 32 height 33
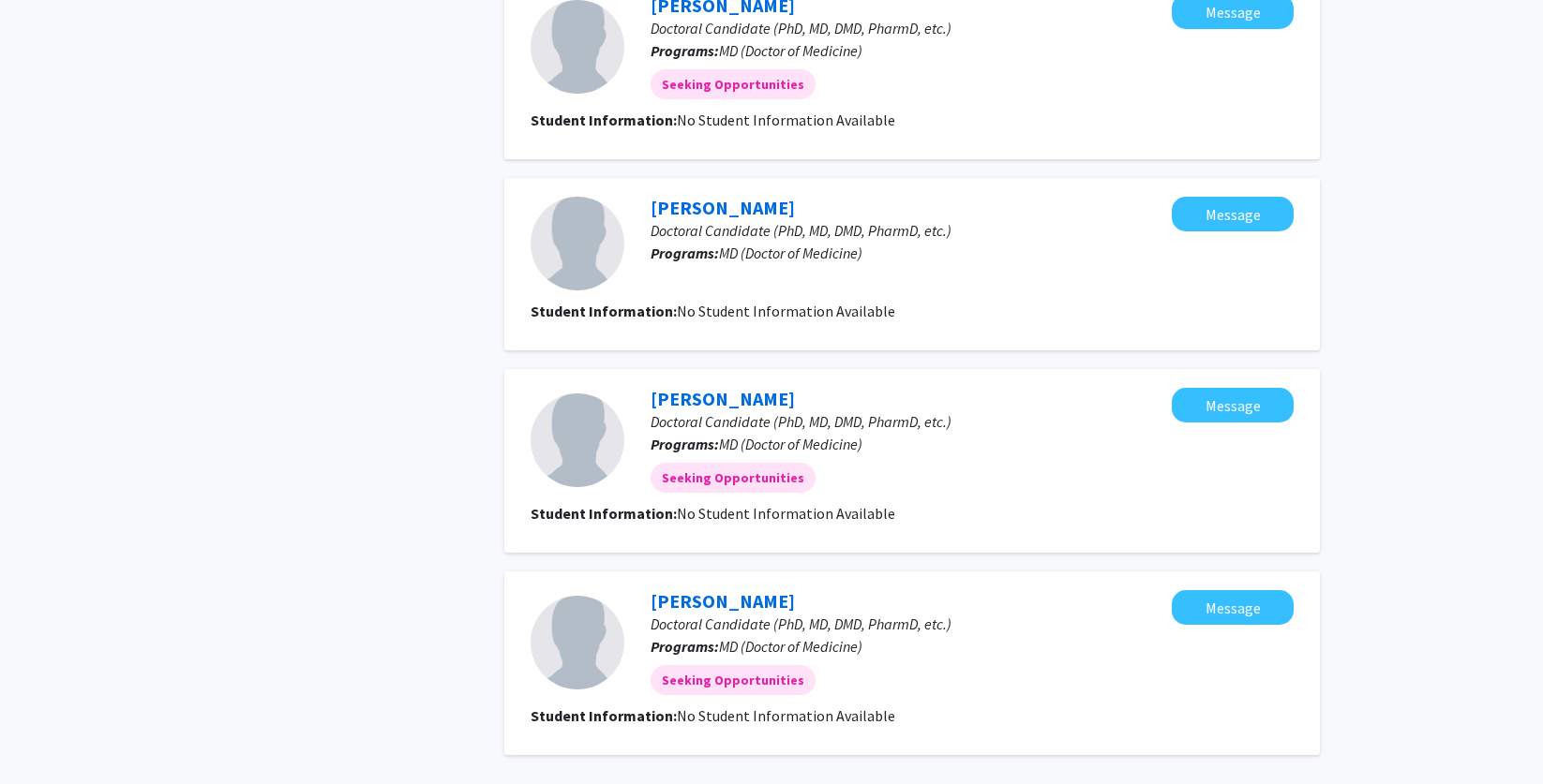
scroll to position [1595, 0]
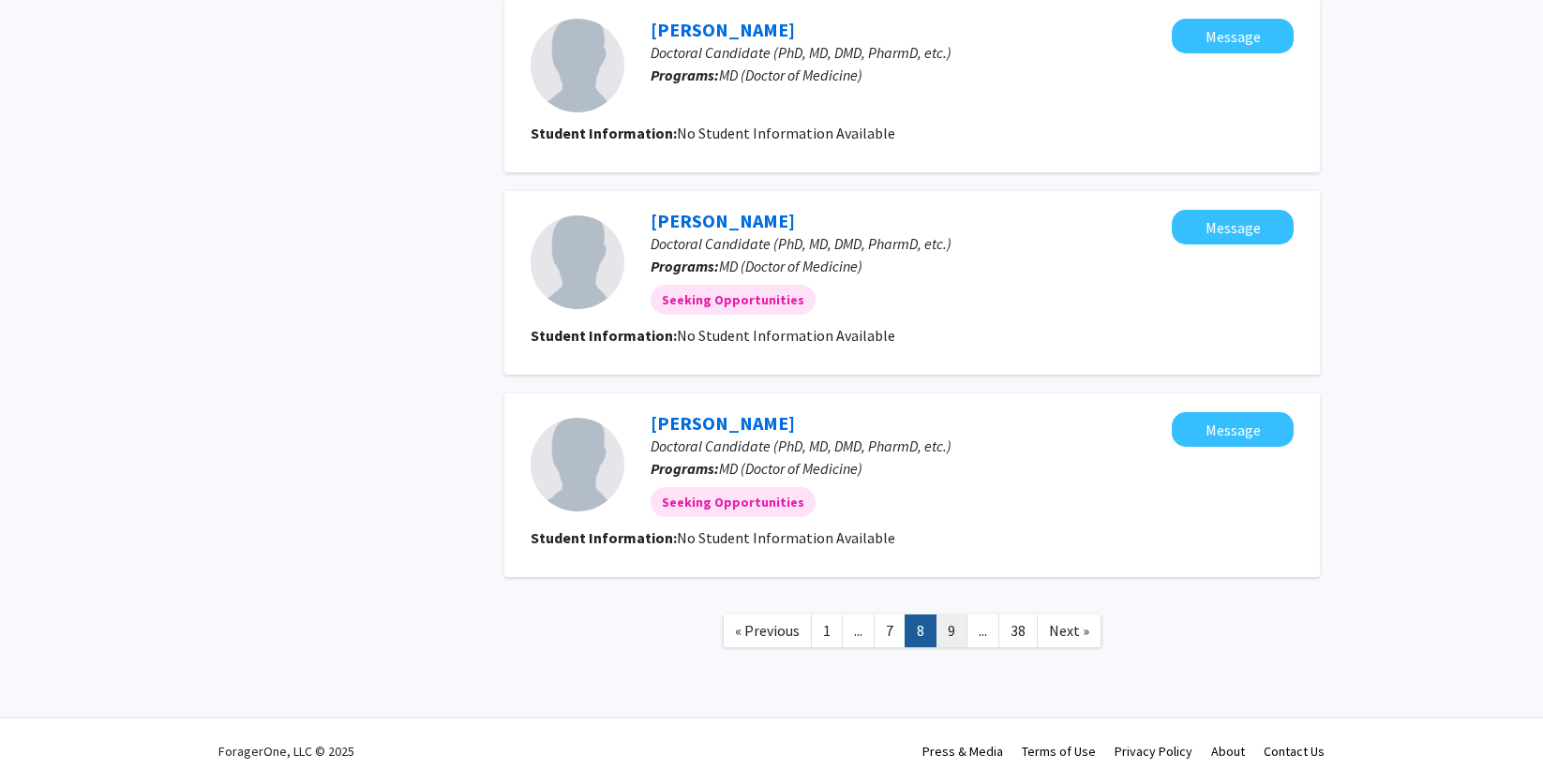
click at [962, 639] on link "9" at bounding box center [952, 631] width 32 height 33
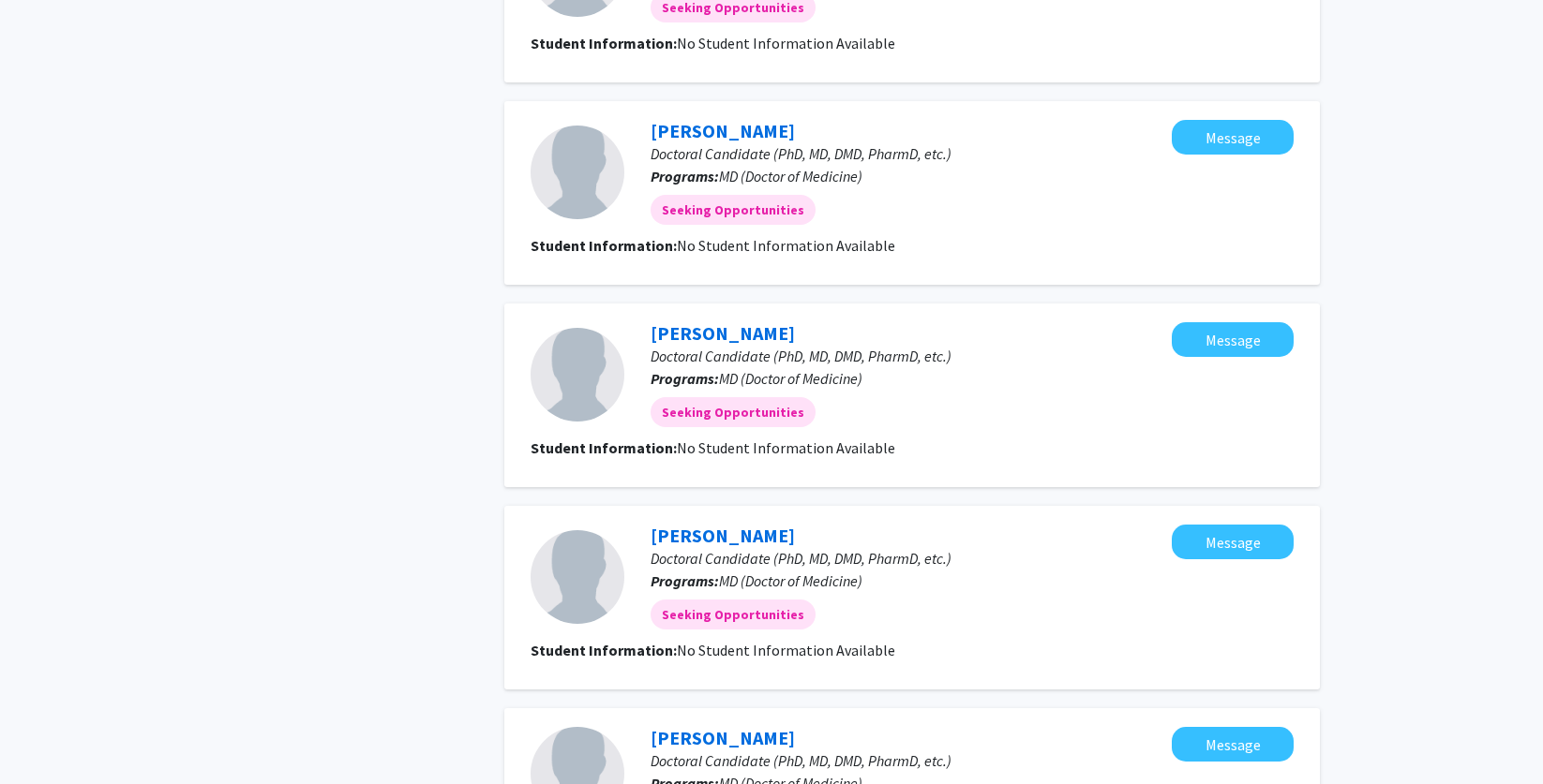
scroll to position [1595, 0]
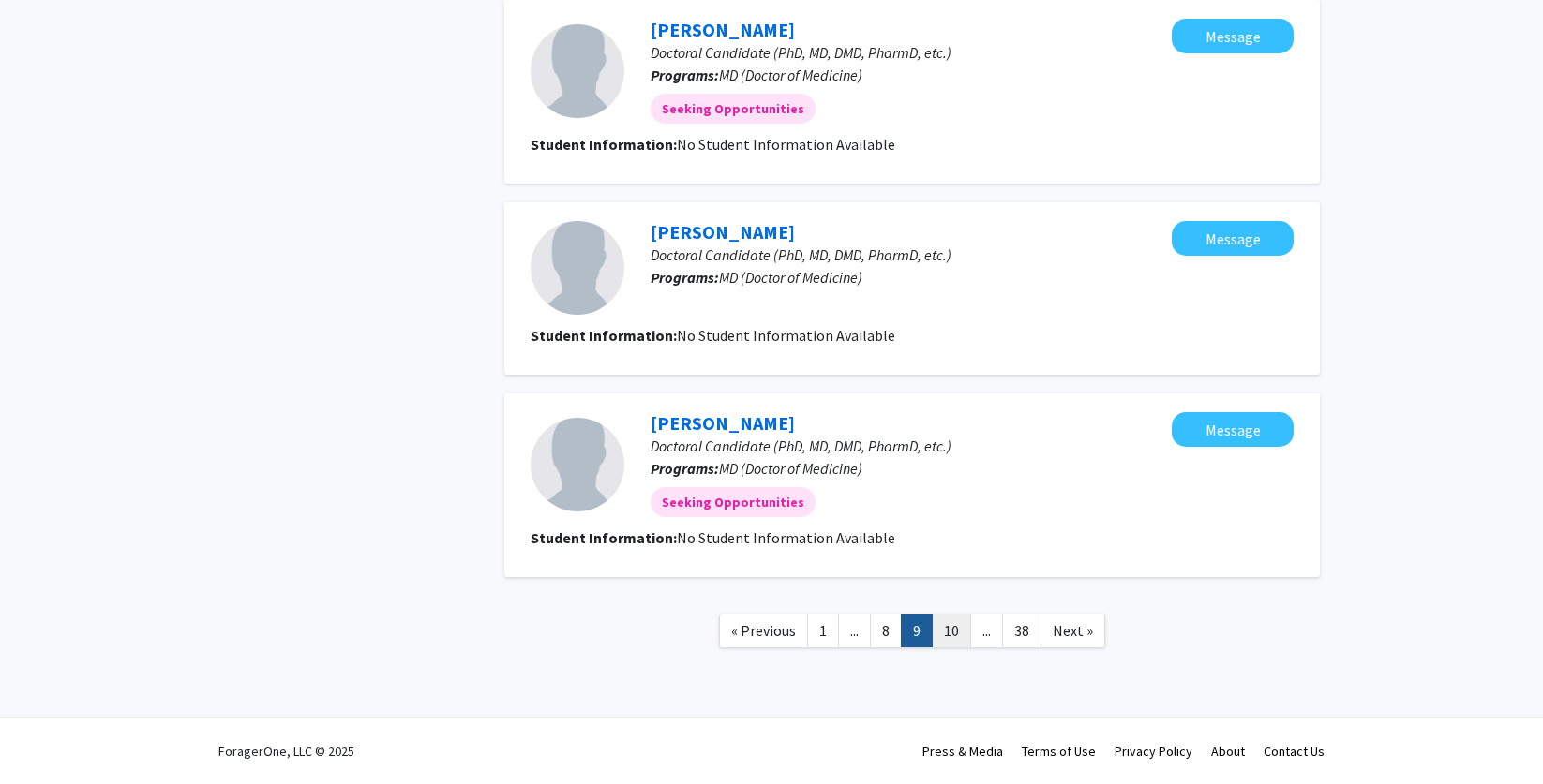
click at [965, 638] on link "10" at bounding box center [952, 631] width 39 height 33
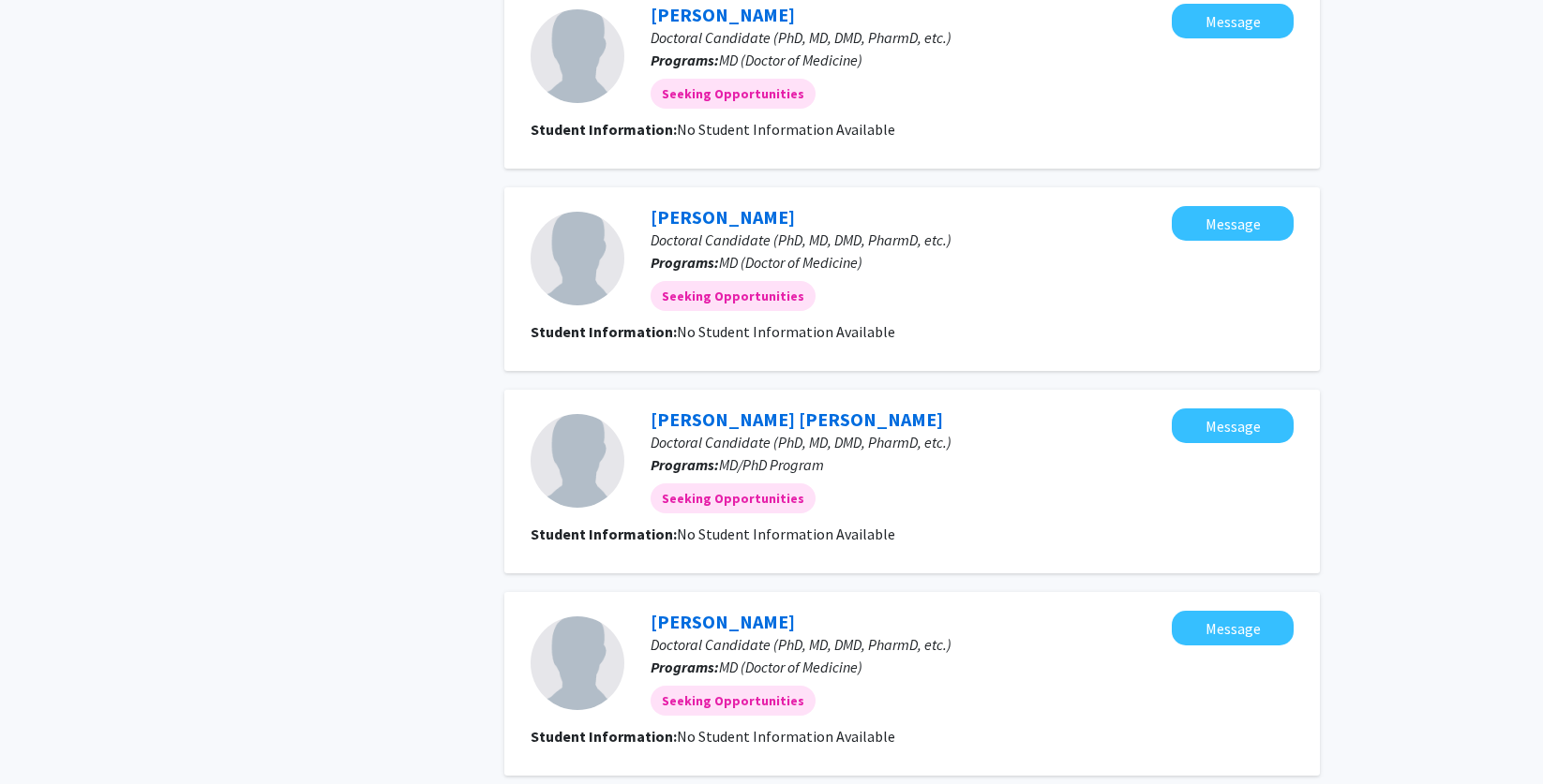
scroll to position [1606, 0]
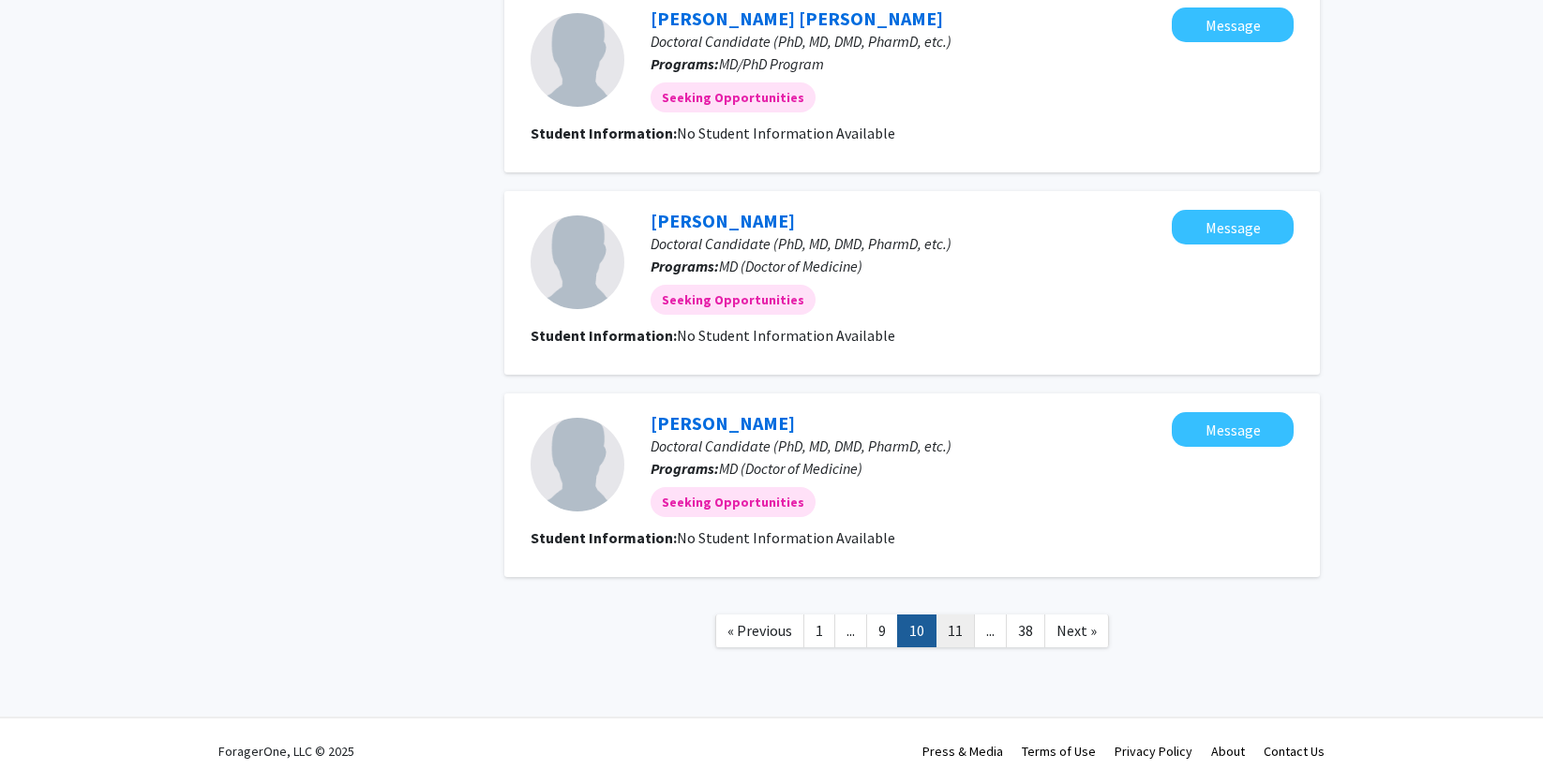
click at [963, 638] on link "11" at bounding box center [955, 631] width 39 height 33
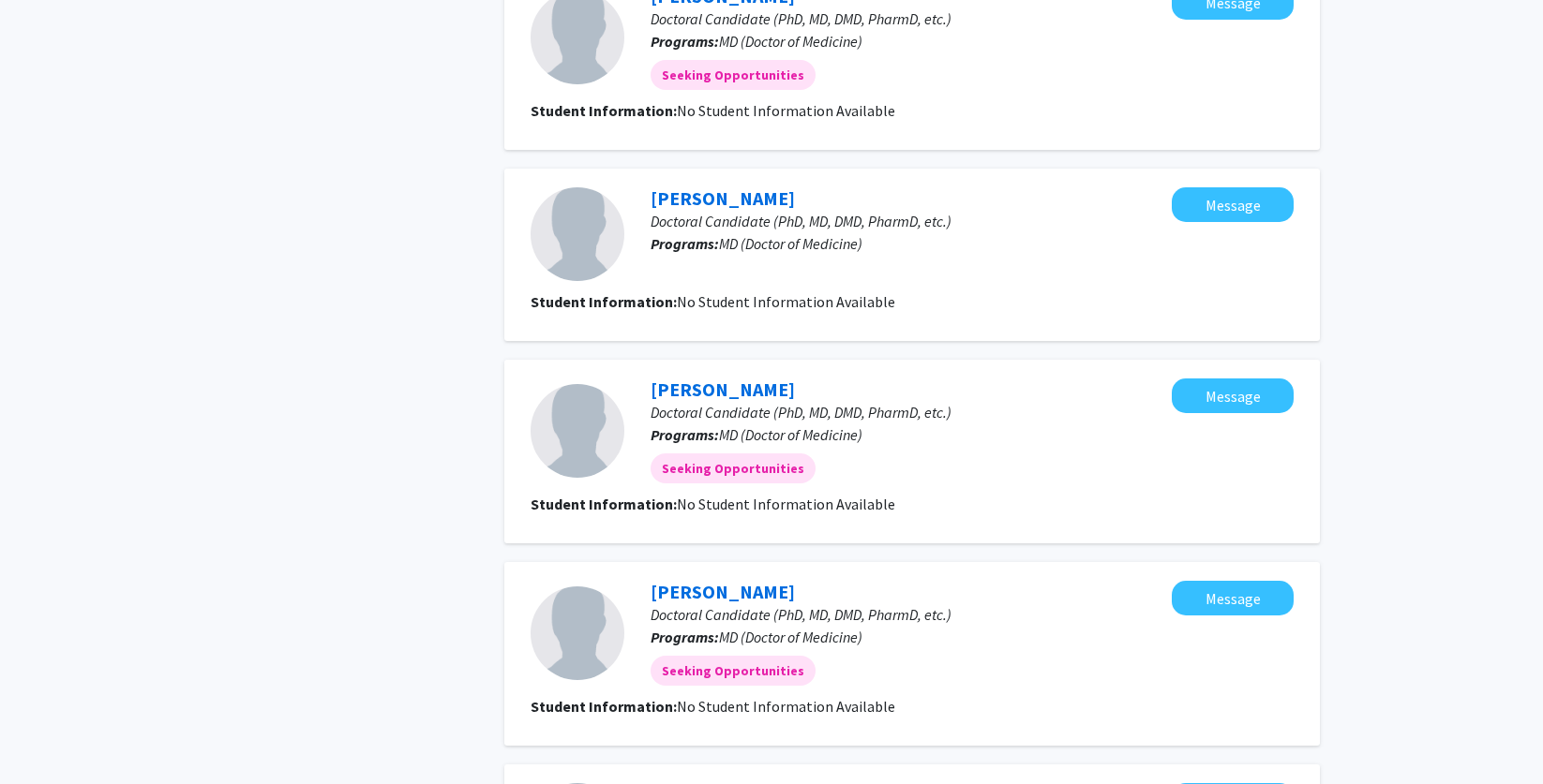
scroll to position [1573, 0]
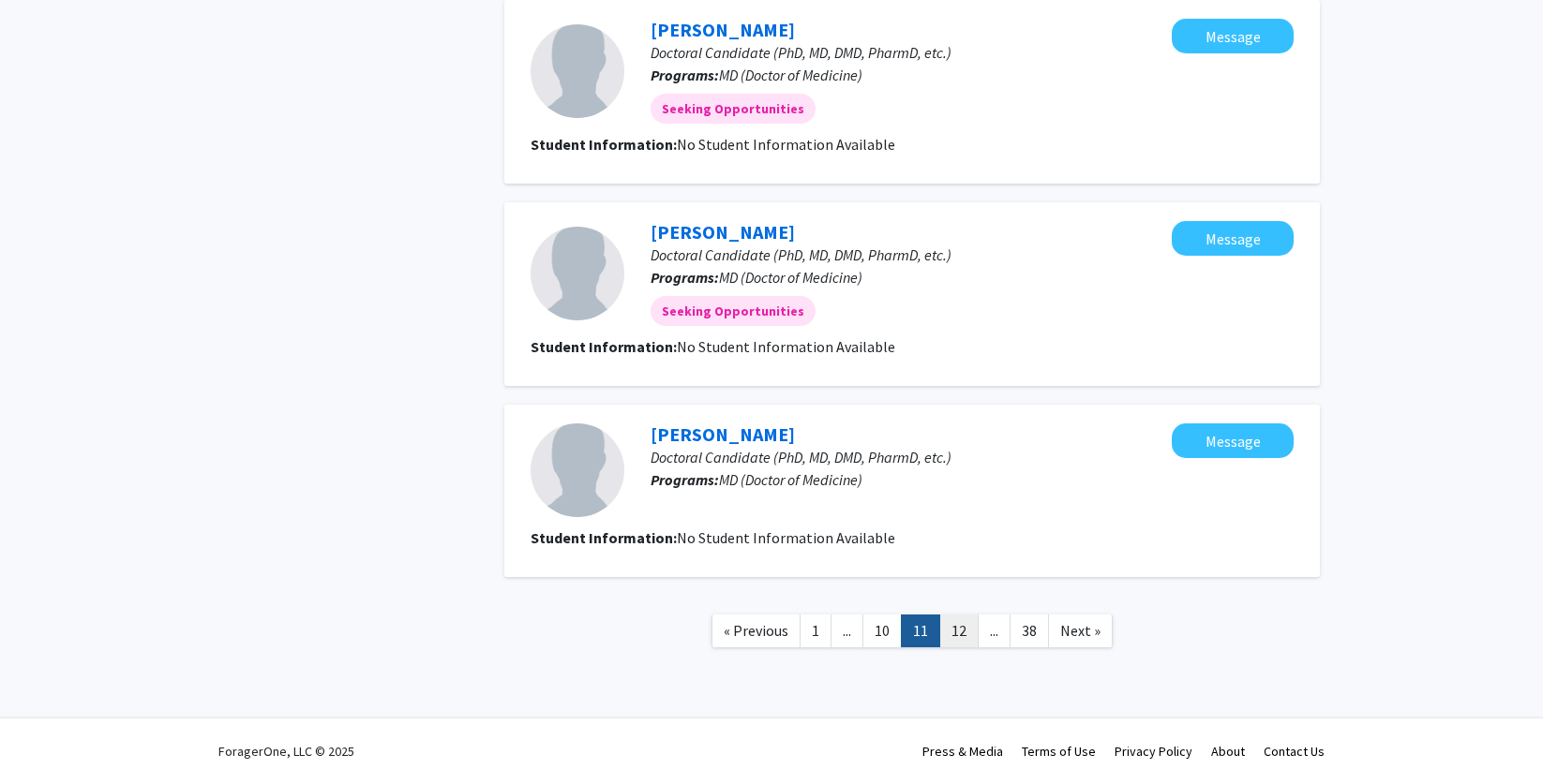
click at [962, 631] on link "12" at bounding box center [958, 631] width 39 height 33
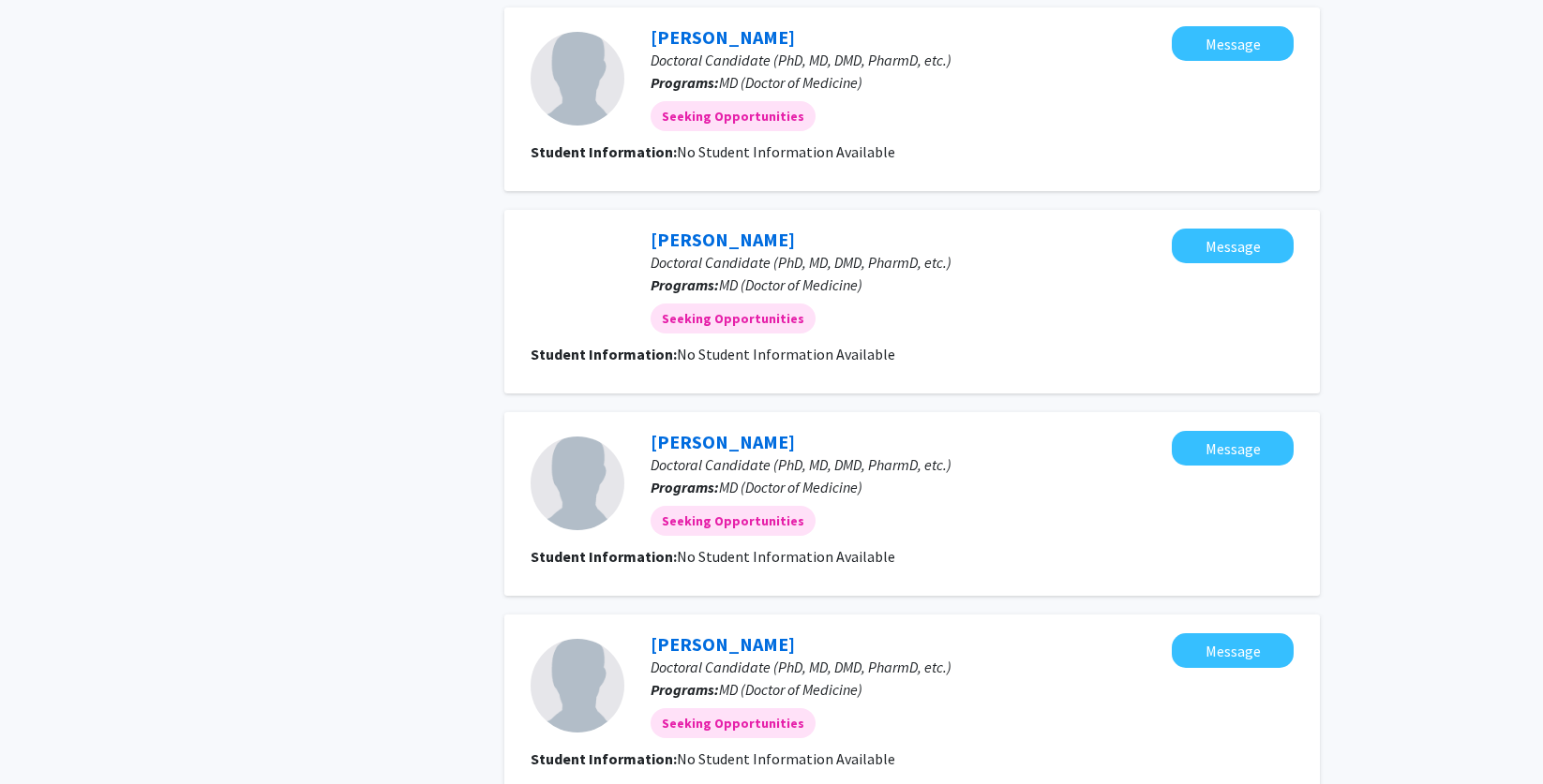
scroll to position [1595, 0]
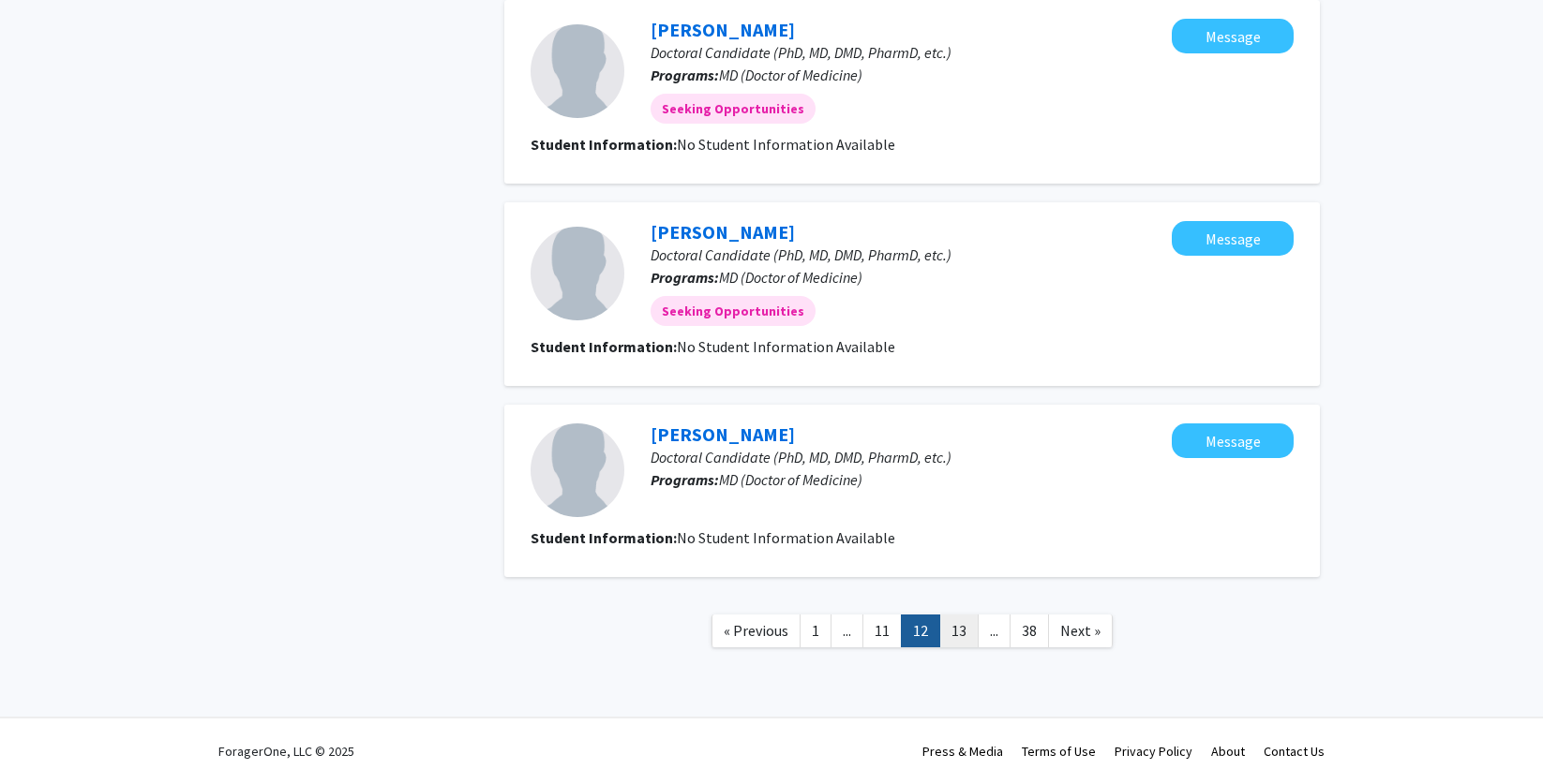
click at [969, 631] on link "13" at bounding box center [958, 631] width 39 height 33
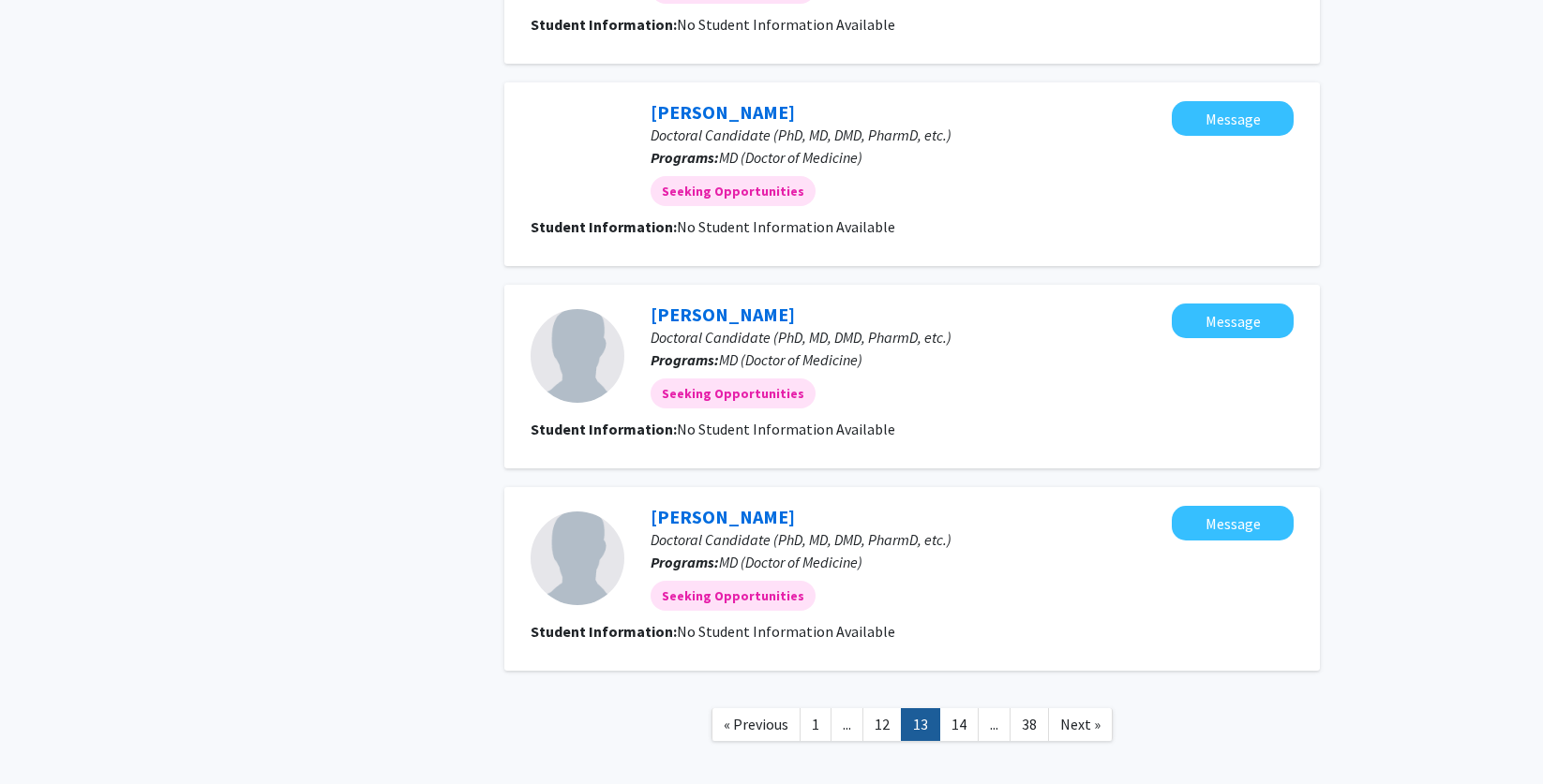
scroll to position [1536, 0]
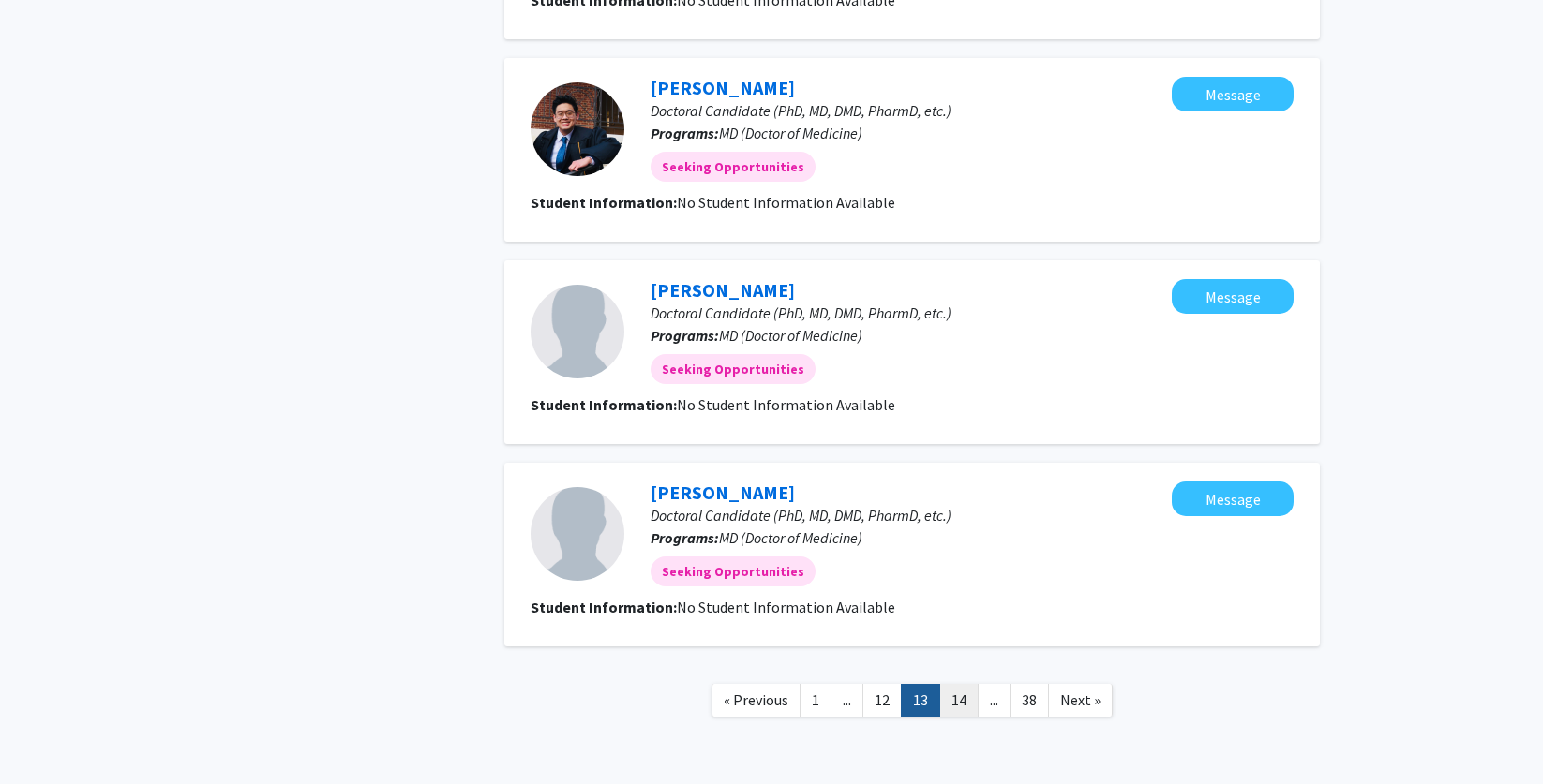
click at [973, 697] on link "14" at bounding box center [958, 701] width 39 height 33
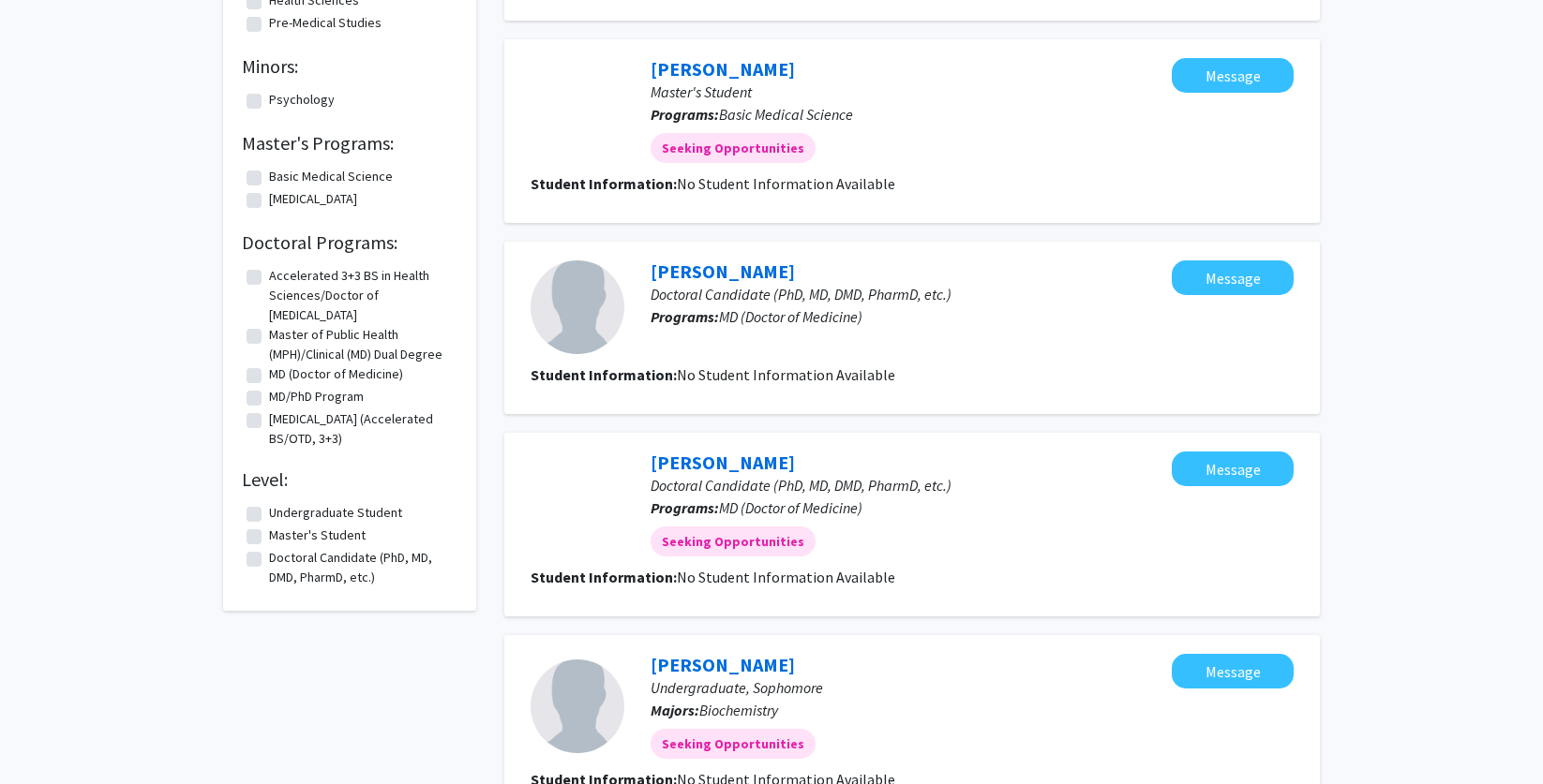
scroll to position [1553, 0]
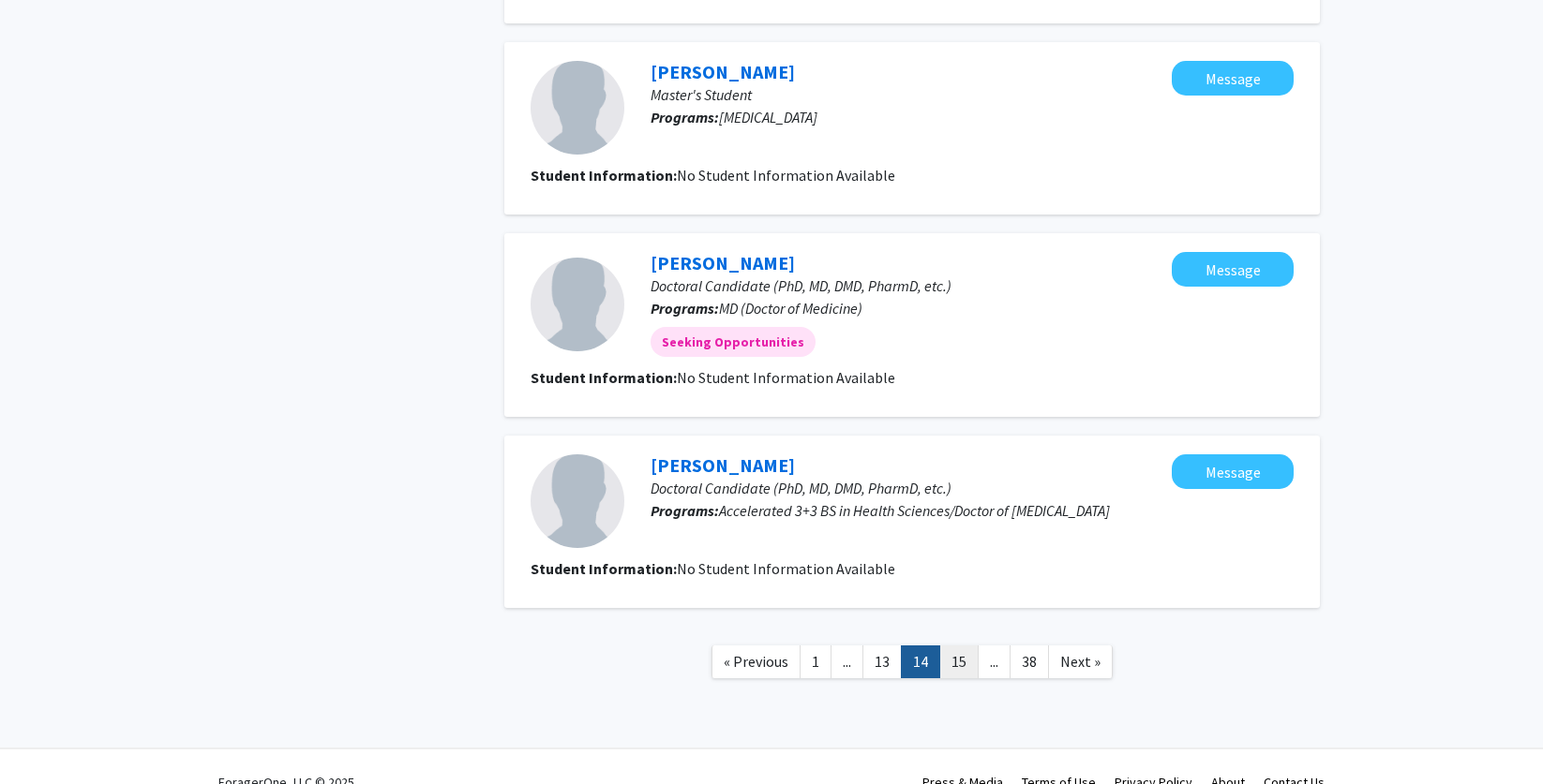
click at [964, 656] on link "15" at bounding box center [958, 662] width 39 height 33
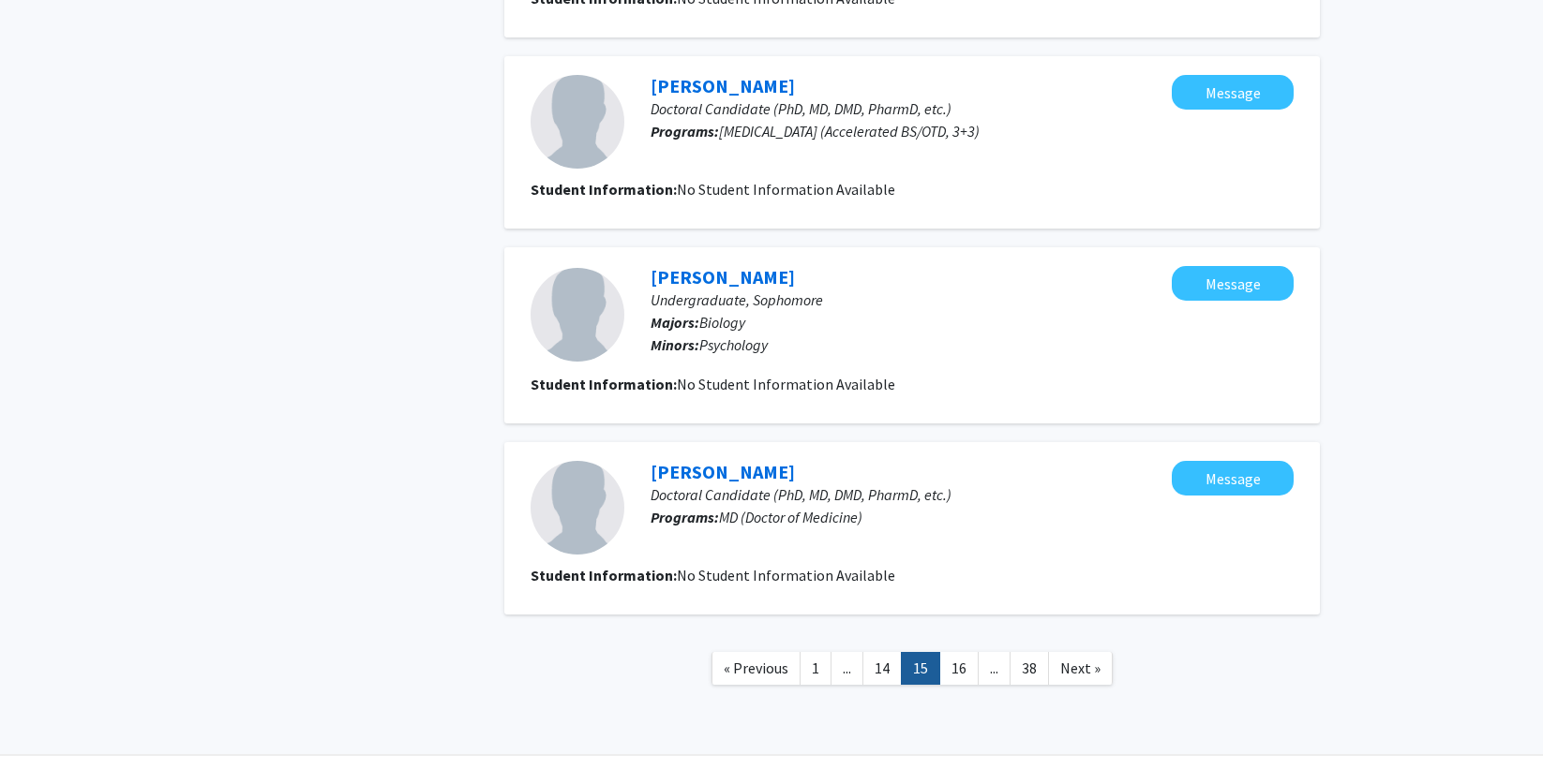
scroll to position [1565, 0]
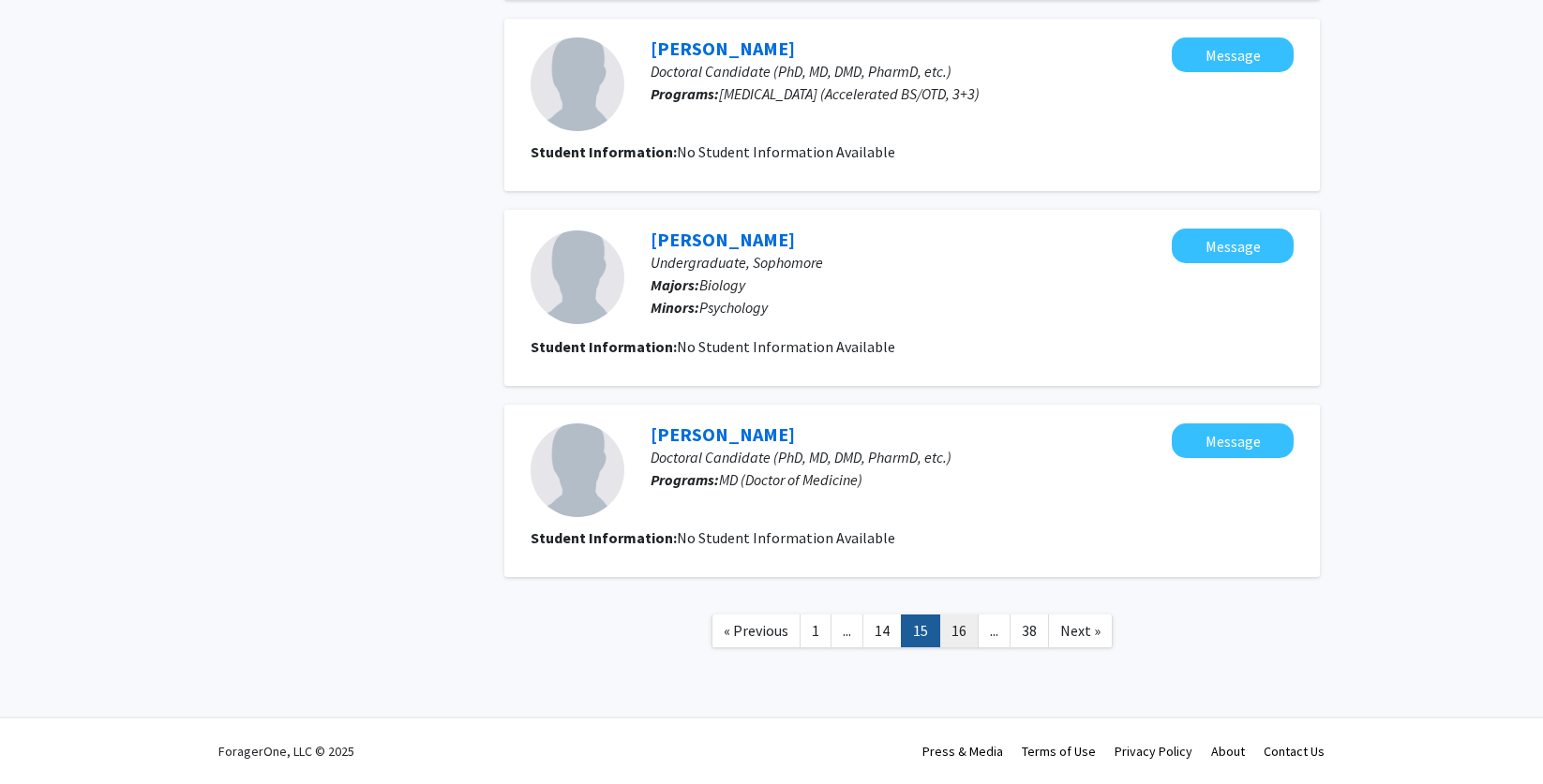
click at [956, 632] on link "16" at bounding box center [958, 631] width 39 height 33
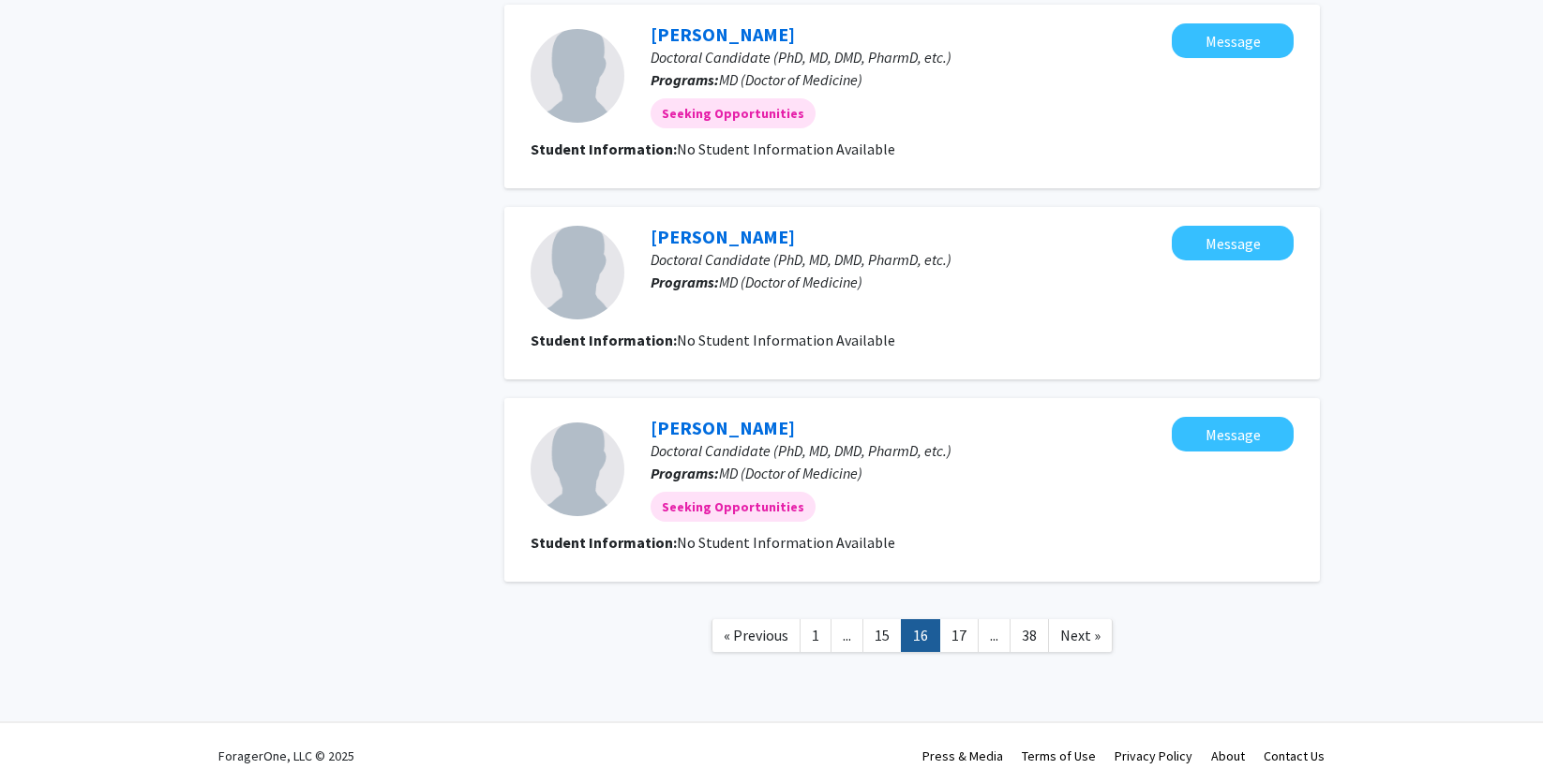
scroll to position [1561, 0]
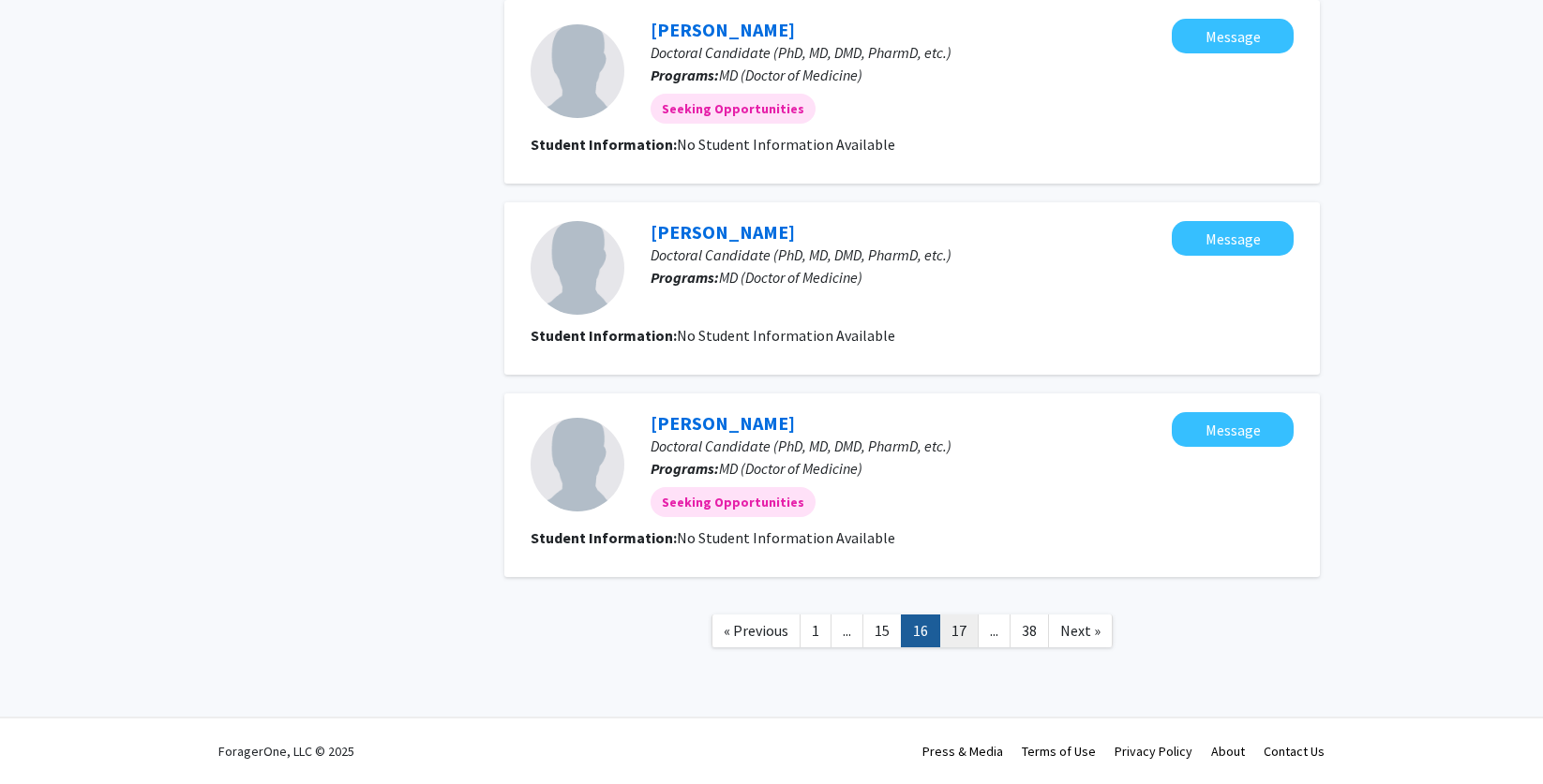
click at [942, 639] on link "17" at bounding box center [958, 631] width 39 height 33
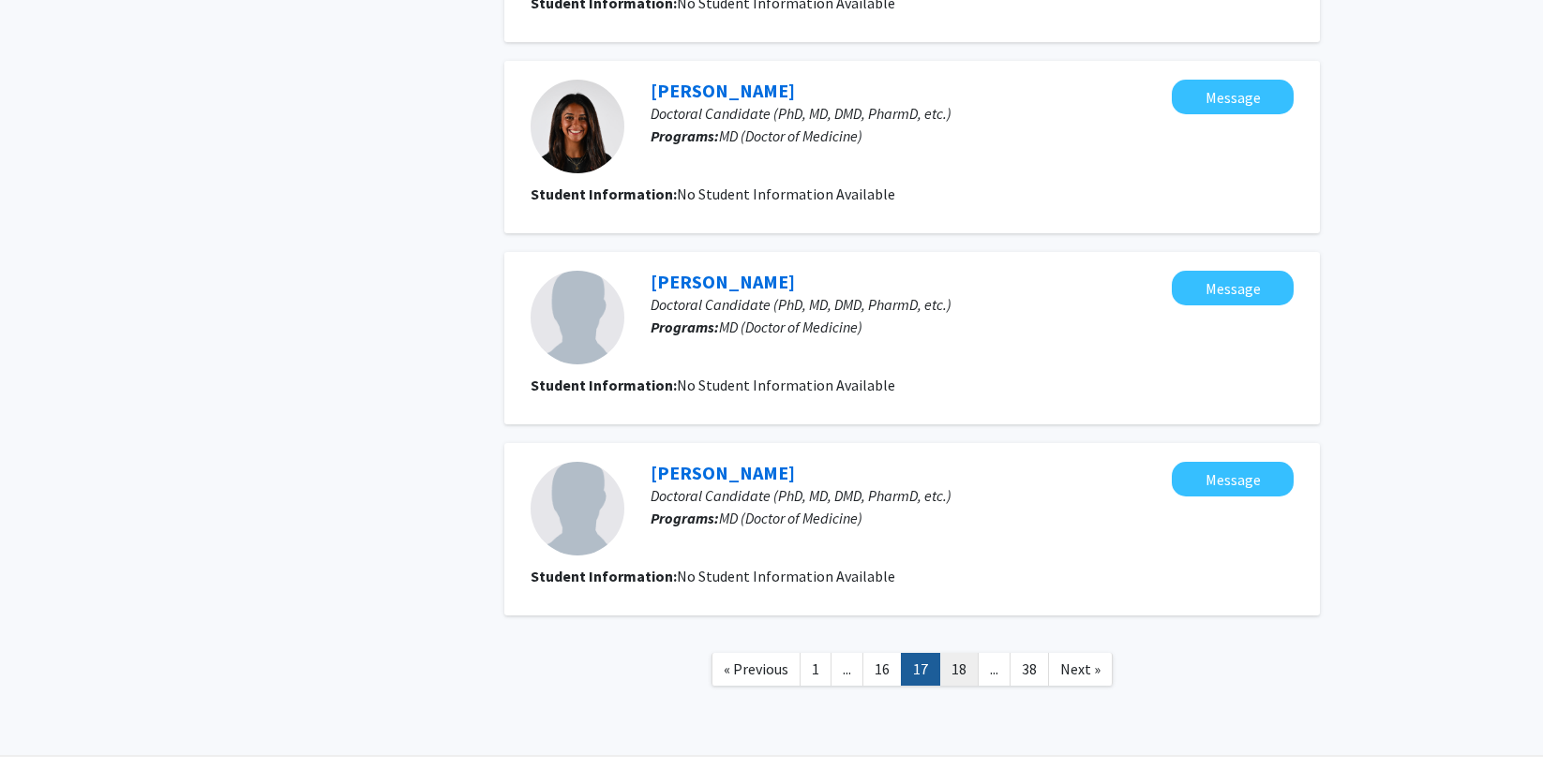
click at [976, 668] on link "18" at bounding box center [958, 670] width 39 height 33
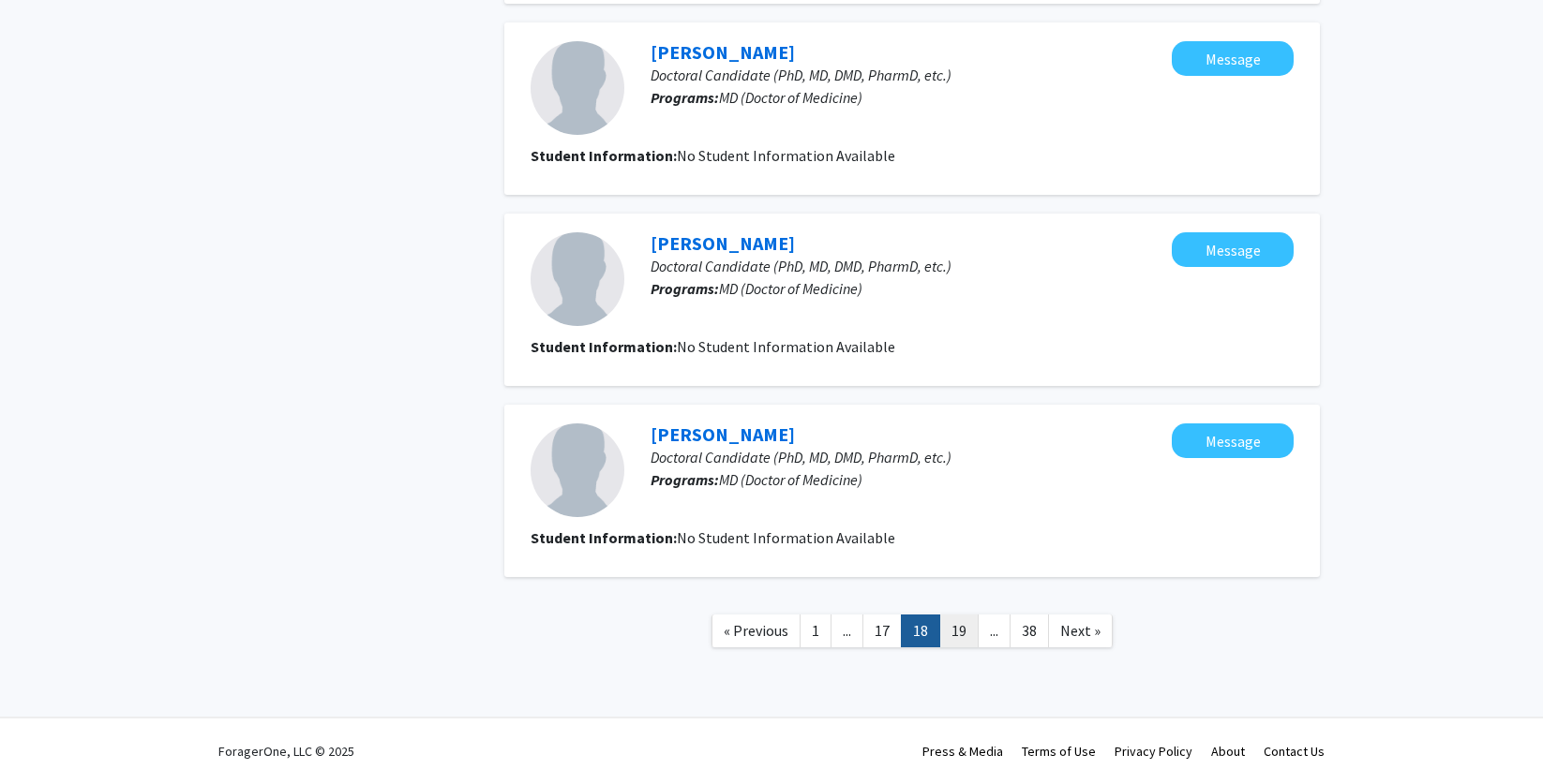
click at [974, 636] on link "19" at bounding box center [958, 631] width 39 height 33
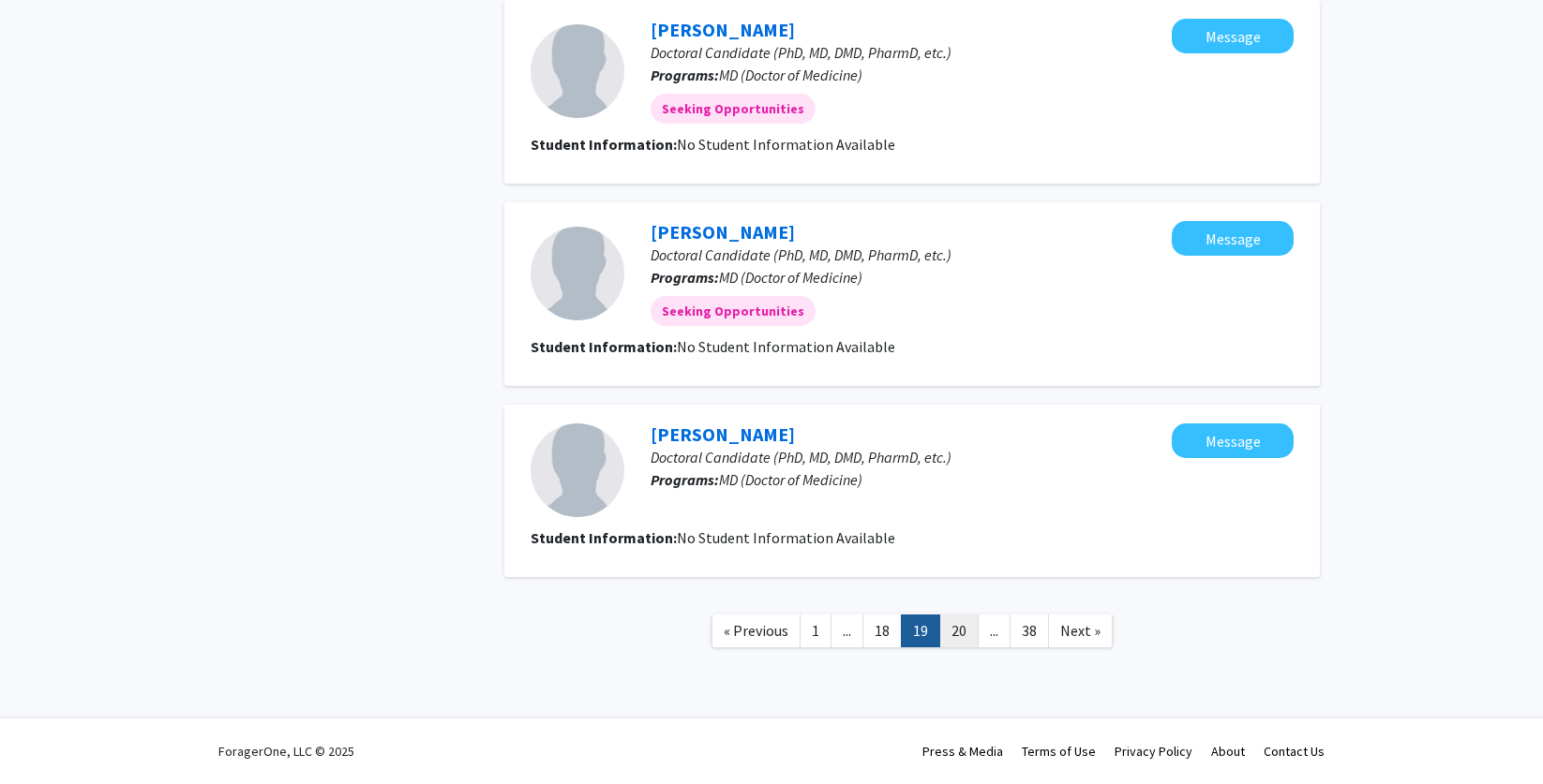
click at [976, 633] on link "20" at bounding box center [958, 631] width 39 height 33
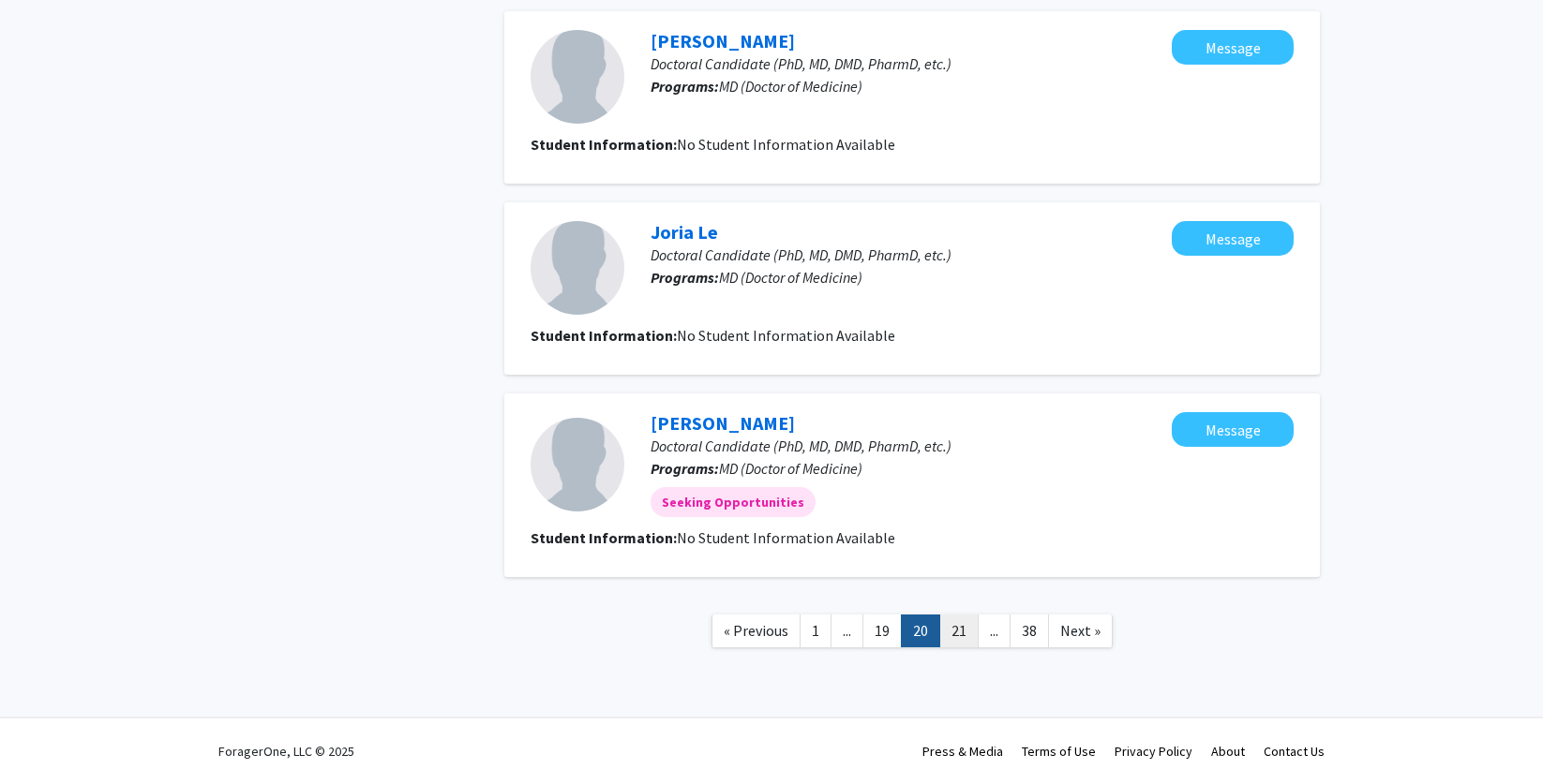
click at [965, 623] on link "21" at bounding box center [958, 631] width 39 height 33
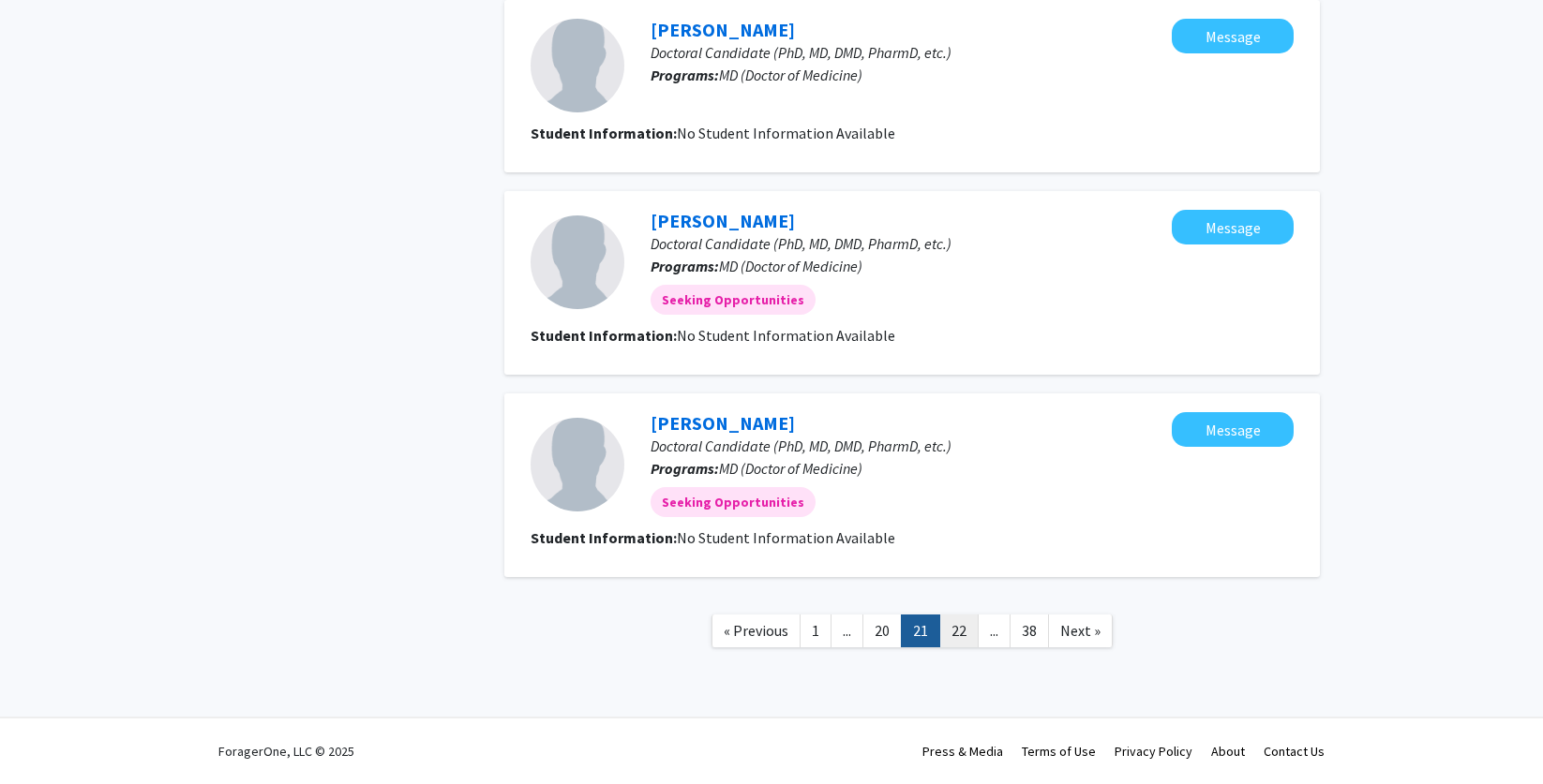
click at [970, 628] on link "22" at bounding box center [958, 631] width 39 height 33
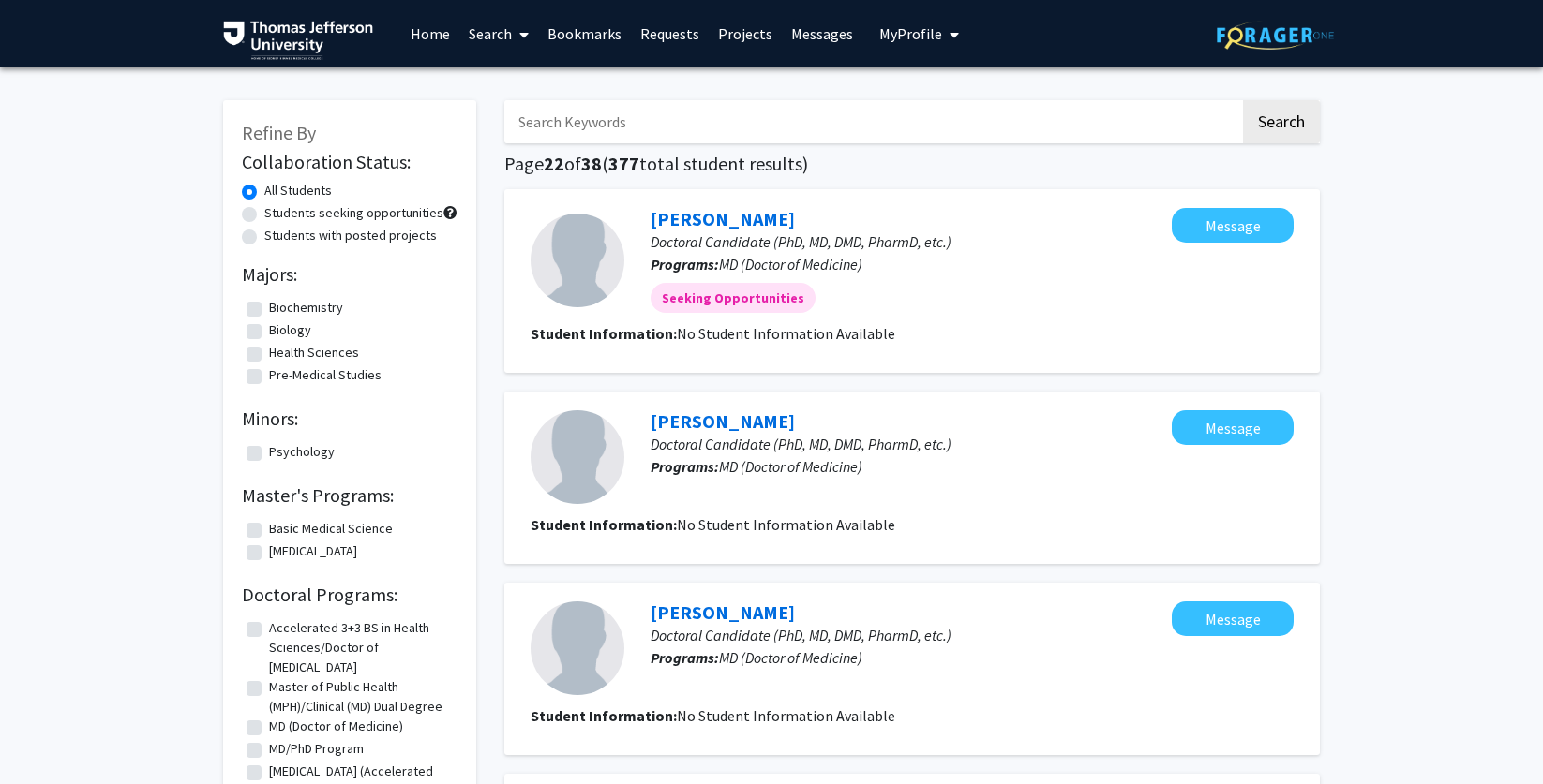
click at [906, 42] on span "My Profile" at bounding box center [910, 34] width 62 height 19
click at [939, 94] on span "[PERSON_NAME]" at bounding box center [996, 86] width 113 height 20
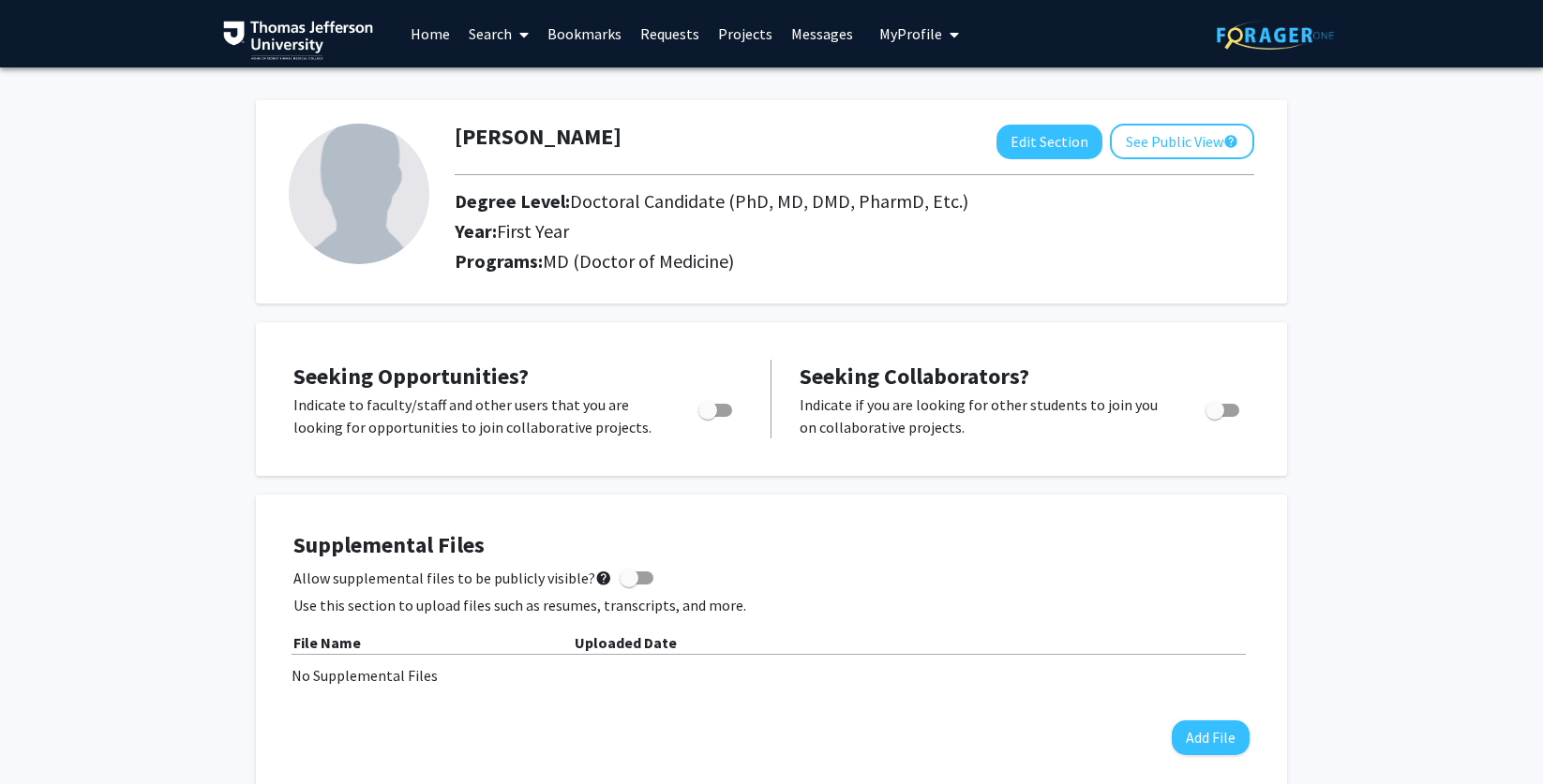
click at [725, 415] on span "Toggle" at bounding box center [714, 411] width 34 height 13
click at [708, 417] on input "Are you actively seeking opportunities?" at bounding box center [707, 417] width 1 height 1
checkbox input "true"
click at [422, 34] on link "Home" at bounding box center [430, 34] width 59 height 65
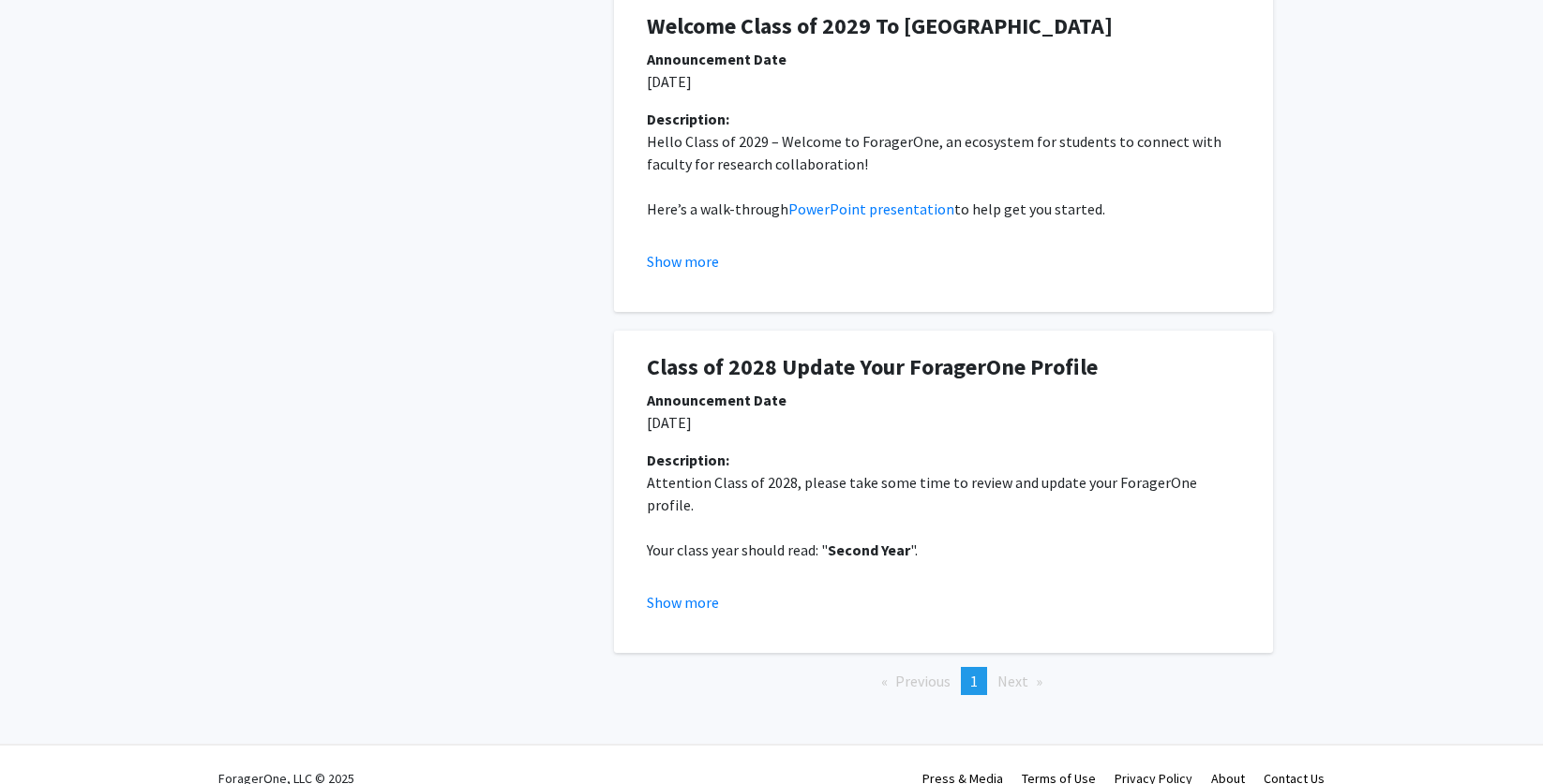
scroll to position [181, 0]
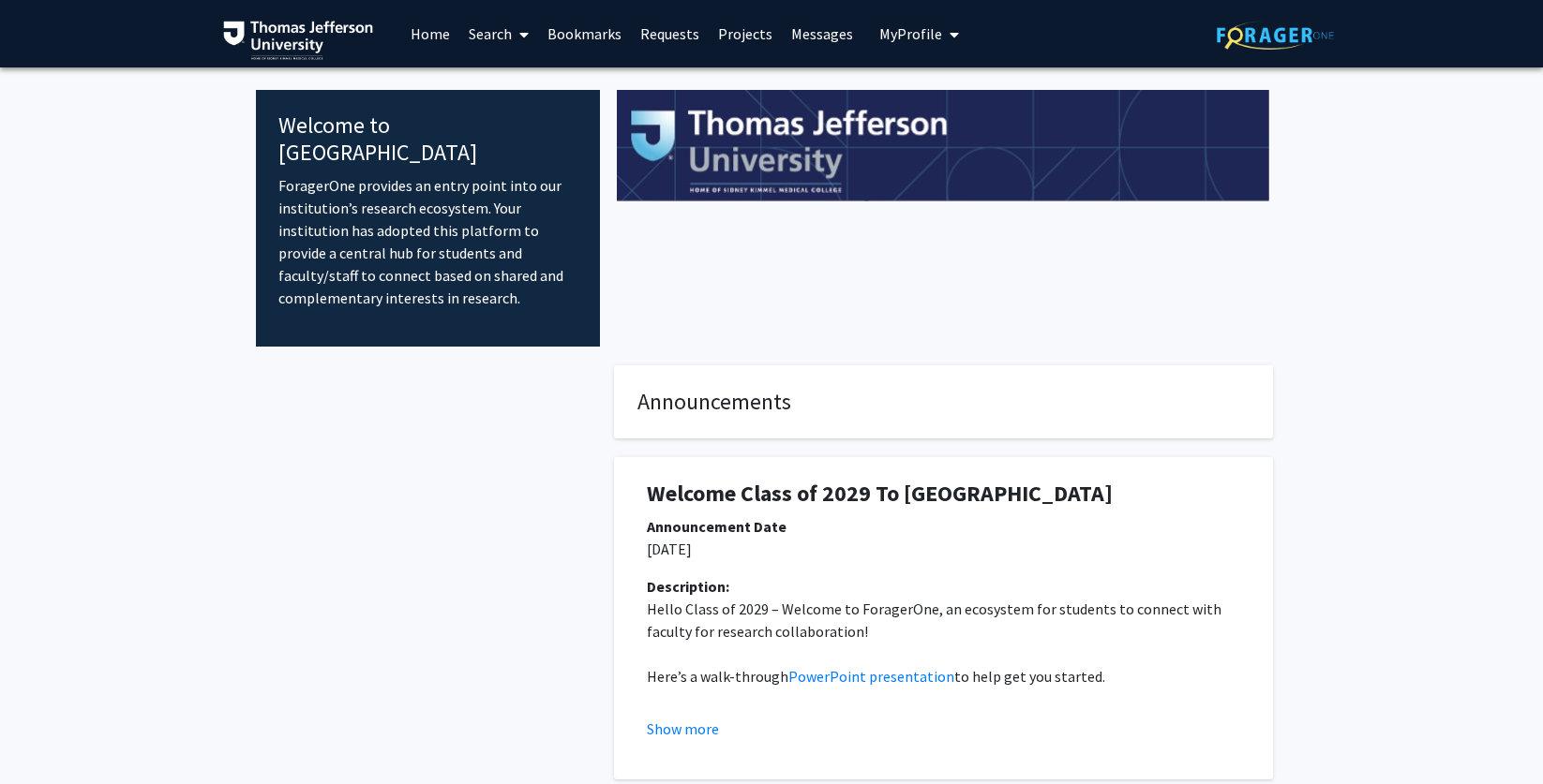
click at [820, 53] on link "Messages" at bounding box center [822, 34] width 81 height 65
